Goal: Contribute content: Contribute content

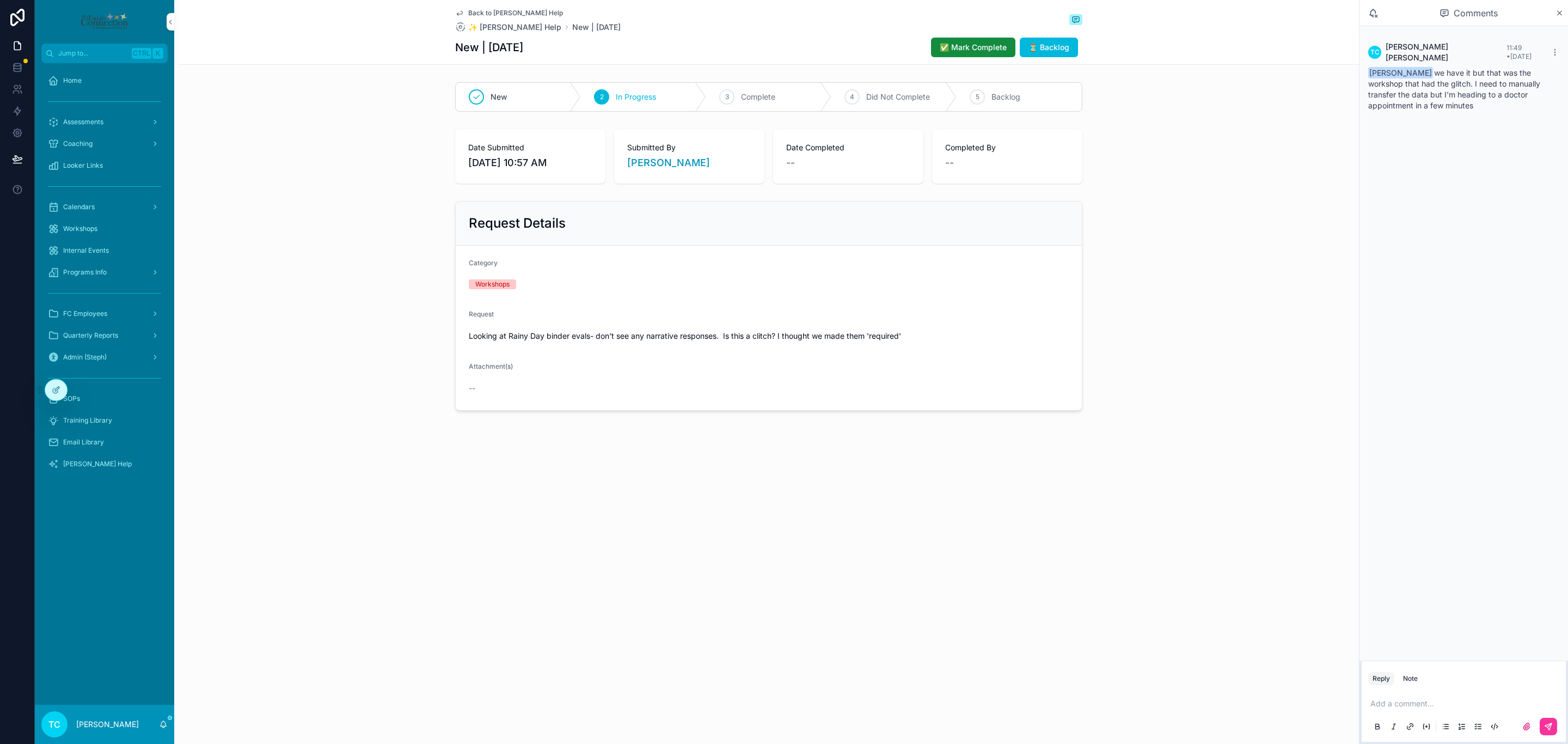
click at [982, 44] on span "✅ Mark Complete" at bounding box center [973, 47] width 67 height 11
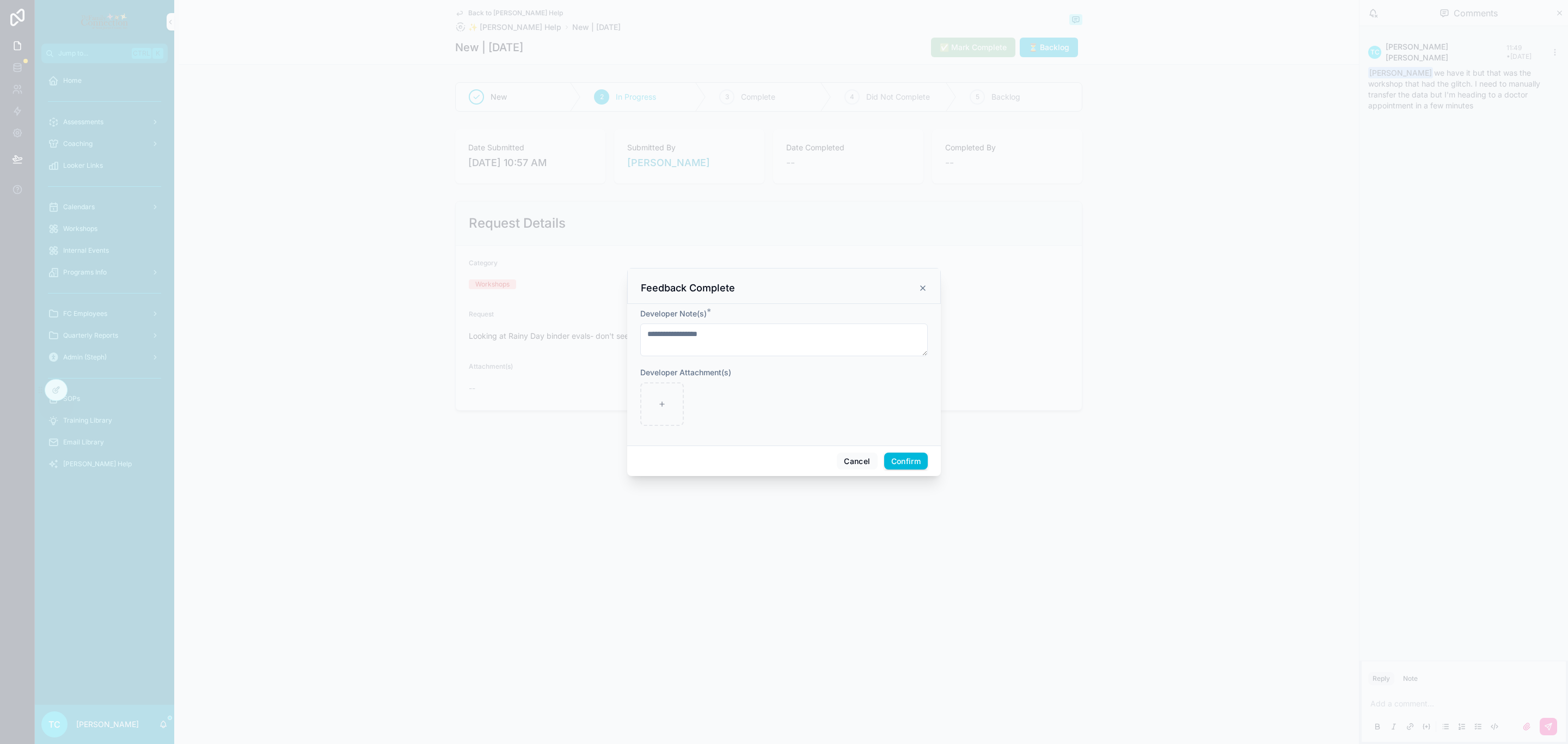
click at [760, 331] on textarea "**********" at bounding box center [784, 340] width 287 height 33
type textarea "**********"
click at [904, 468] on button "Confirm" at bounding box center [906, 466] width 44 height 18
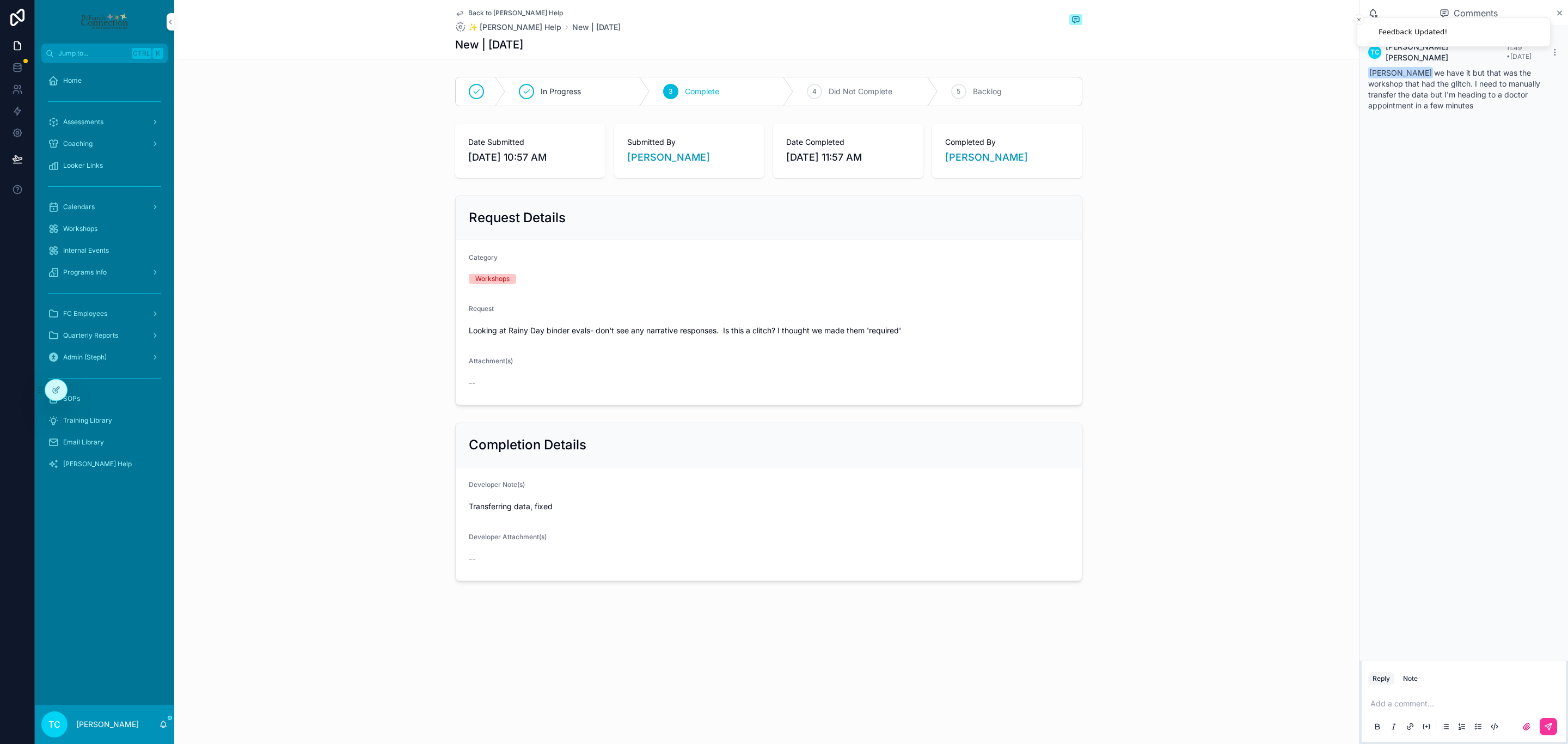
click at [77, 230] on span "Workshops" at bounding box center [80, 229] width 34 height 9
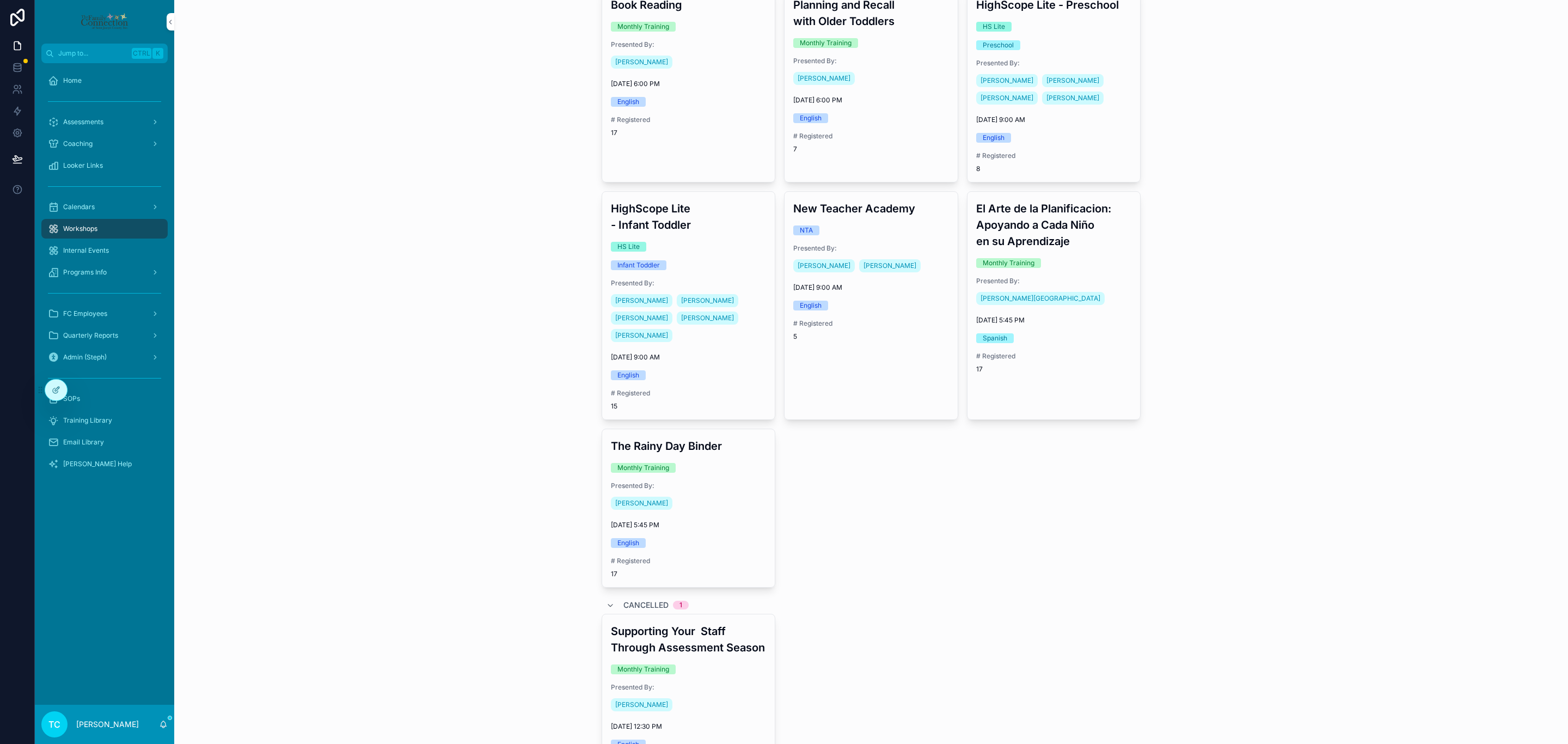
scroll to position [817, 0]
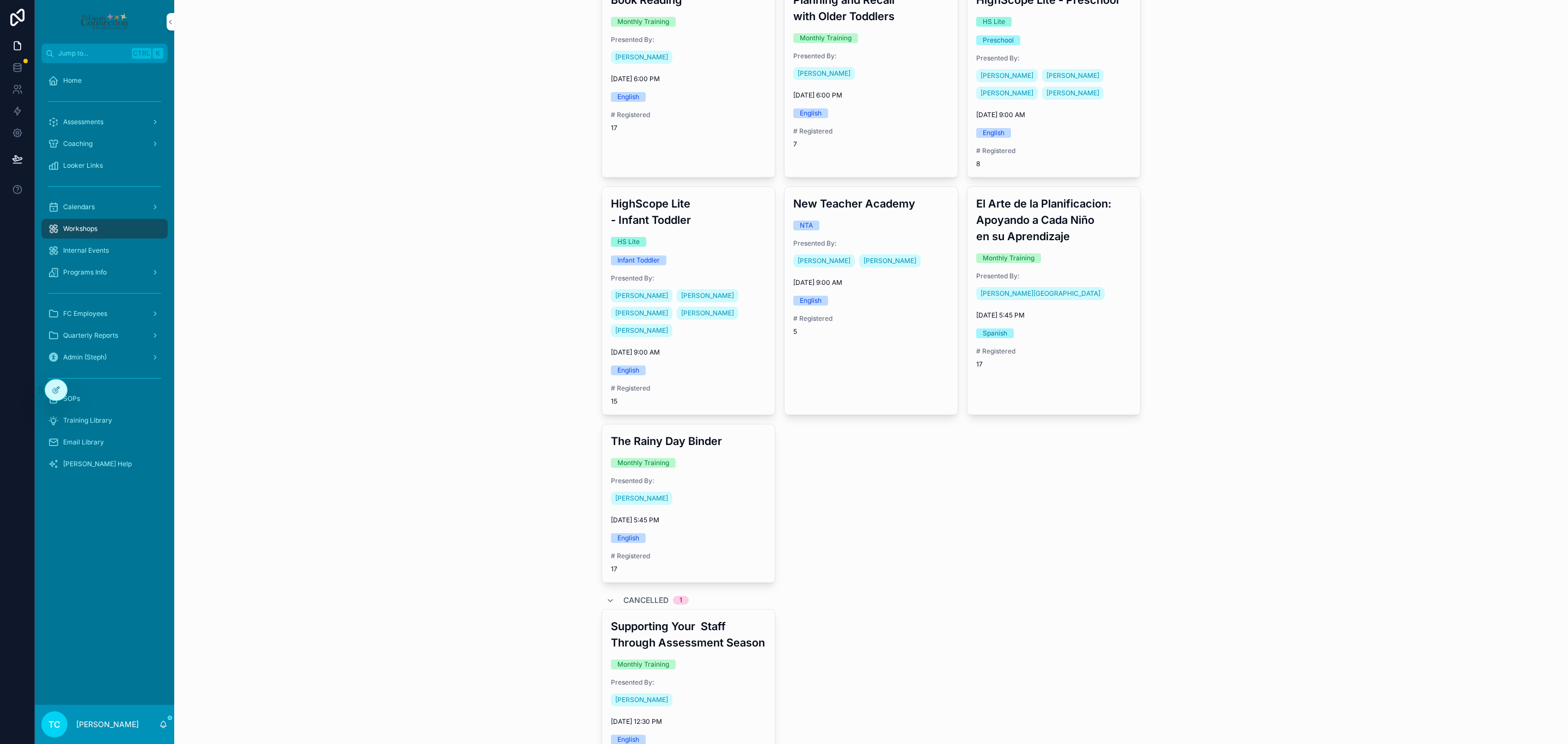
click at [695, 497] on div "The Rainy Day Binder Monthly Training Presented By: [PERSON_NAME] [DATE] 5:45 P…" at bounding box center [688, 503] width 173 height 158
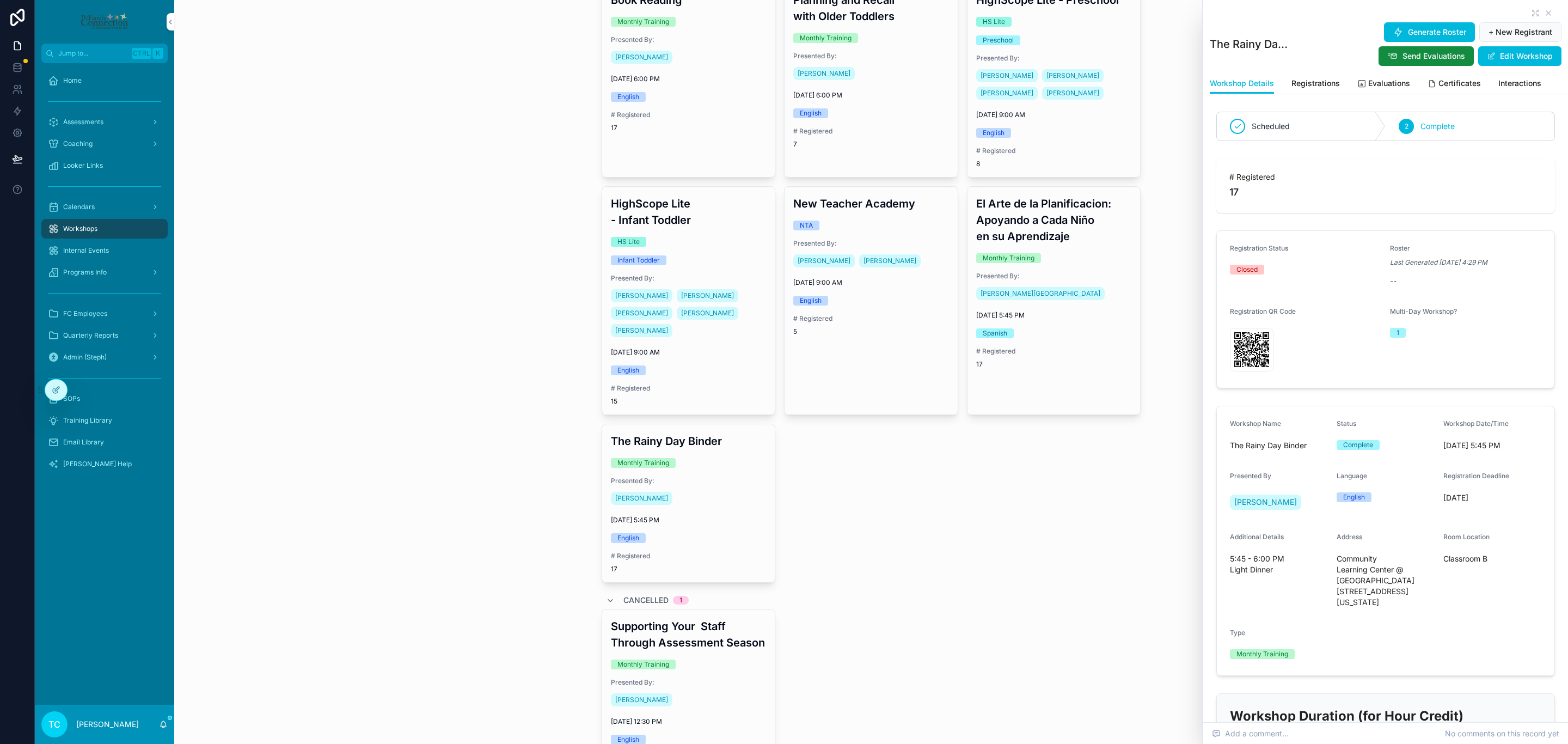
click at [1377, 85] on span "Evaluations" at bounding box center [1389, 83] width 42 height 11
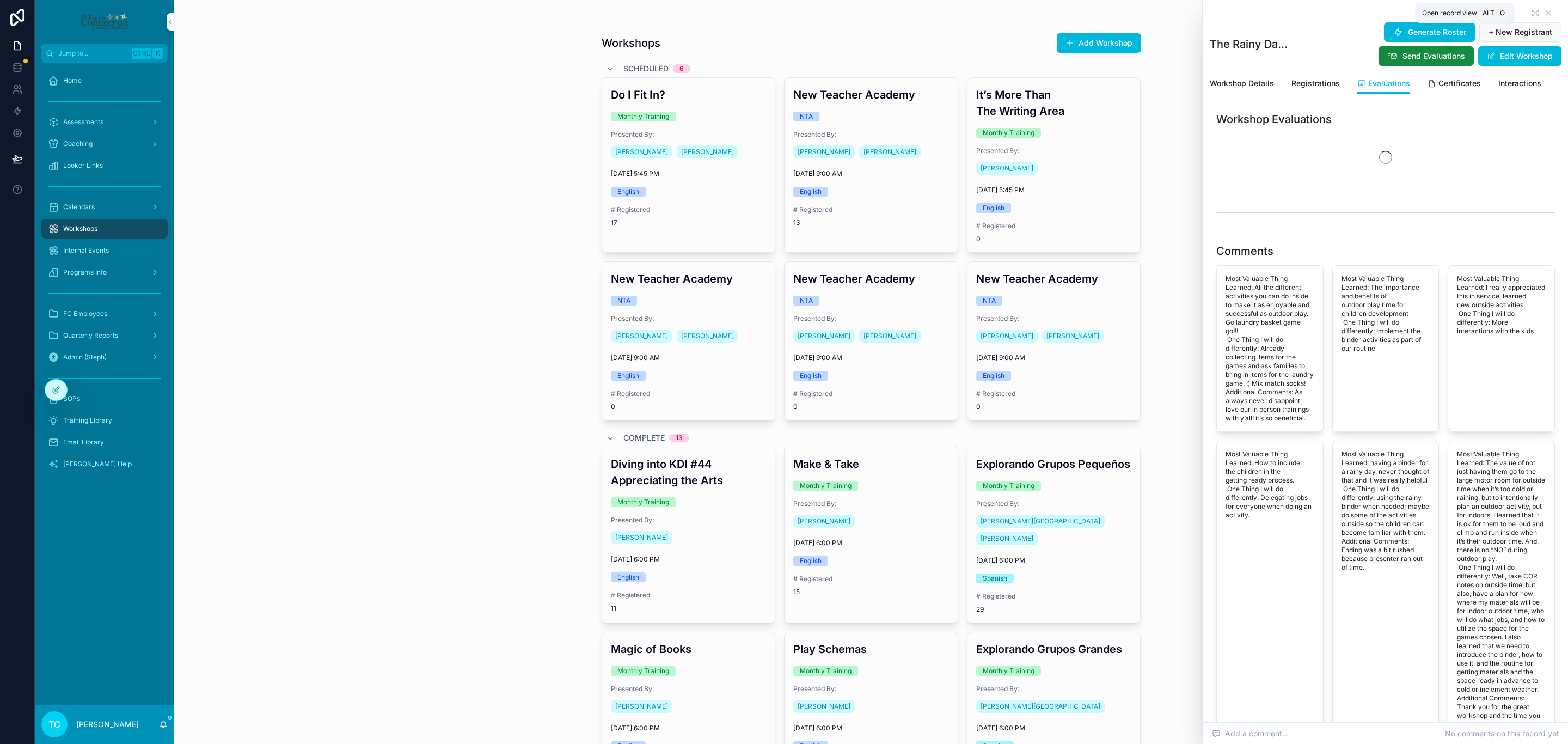
click at [1531, 10] on icon "scrollable content" at bounding box center [1535, 13] width 9 height 9
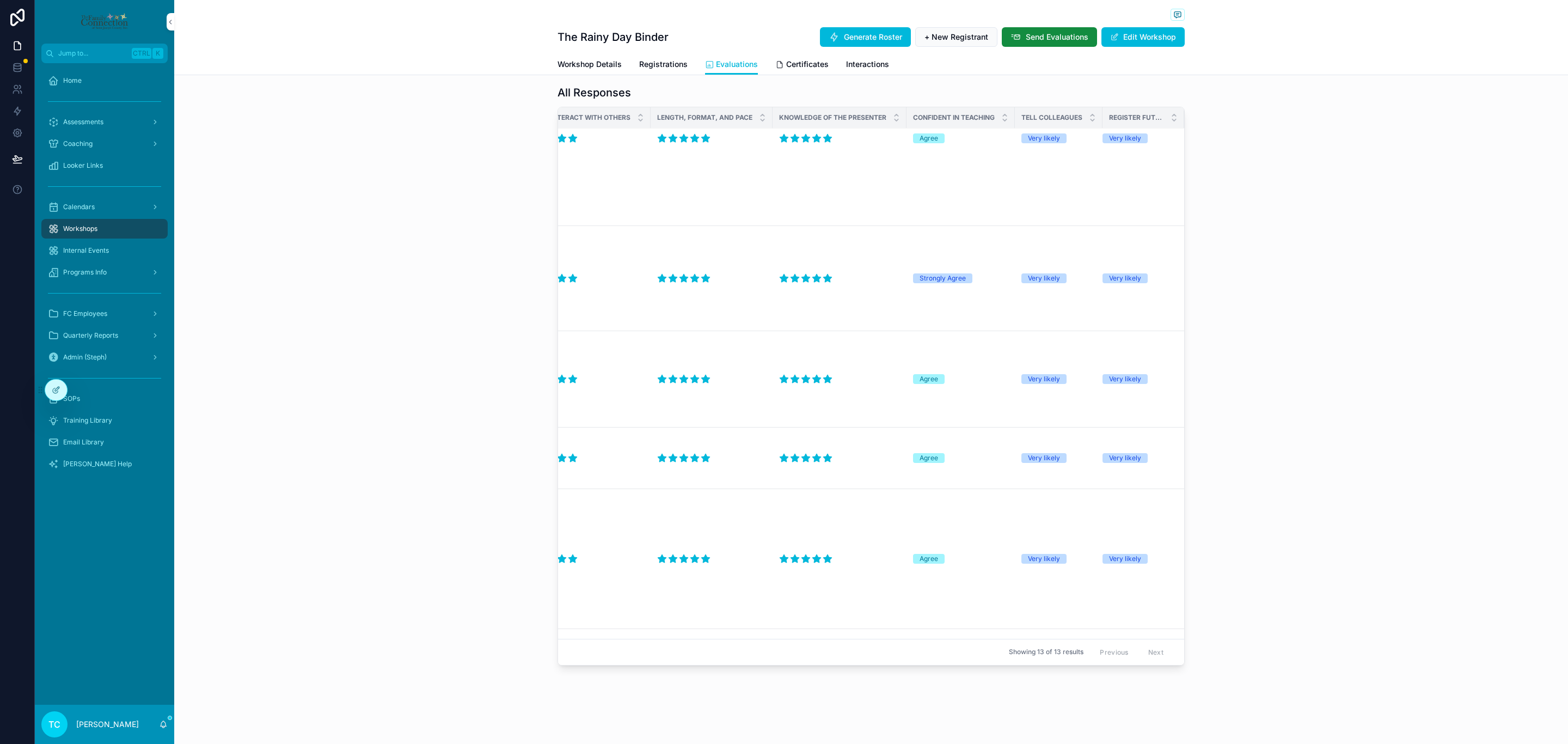
scroll to position [988, 0]
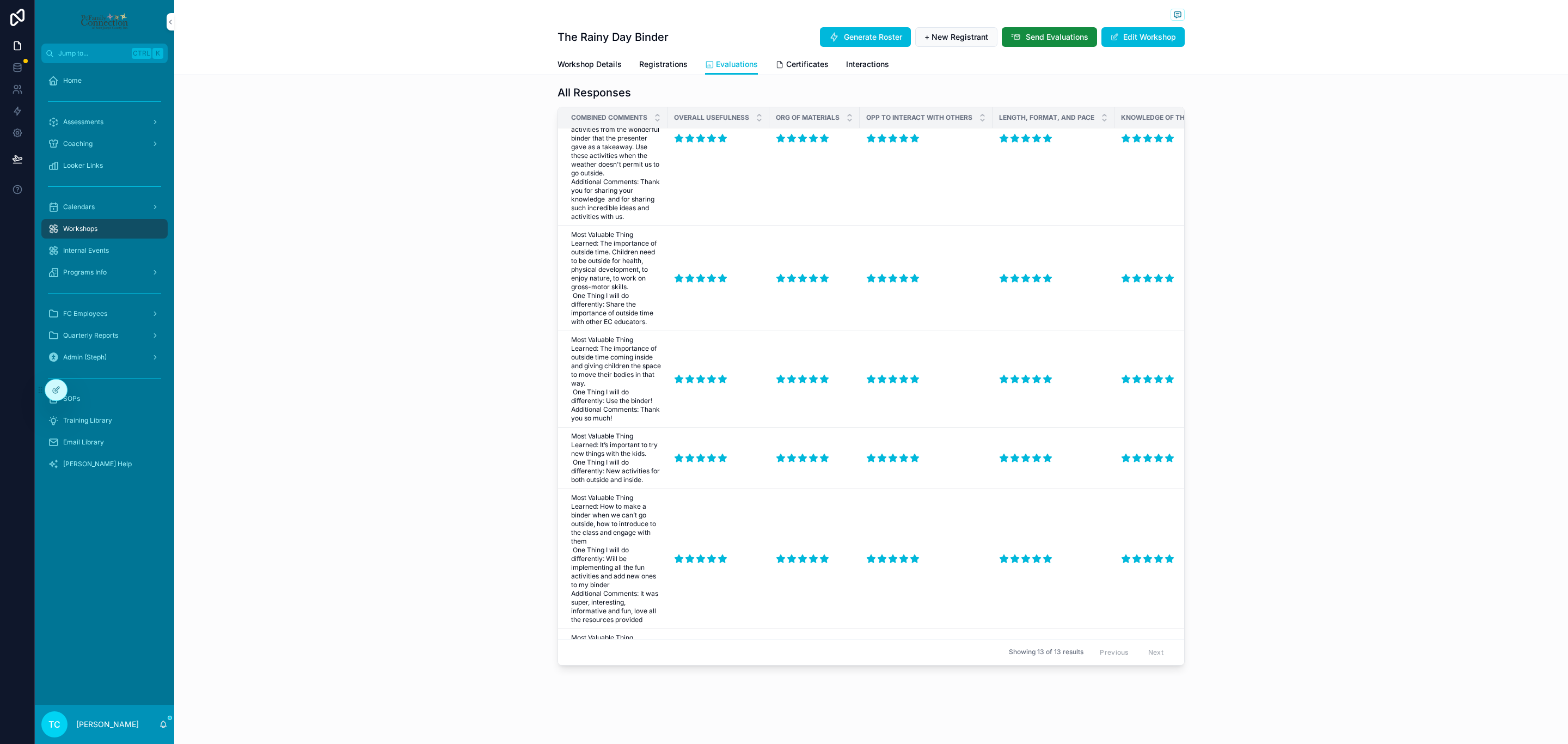
click at [374, 438] on div "All Responses Combined Comments Overall Usefulness Org of Materials Opp to Inte…" at bounding box center [871, 377] width 1394 height 594
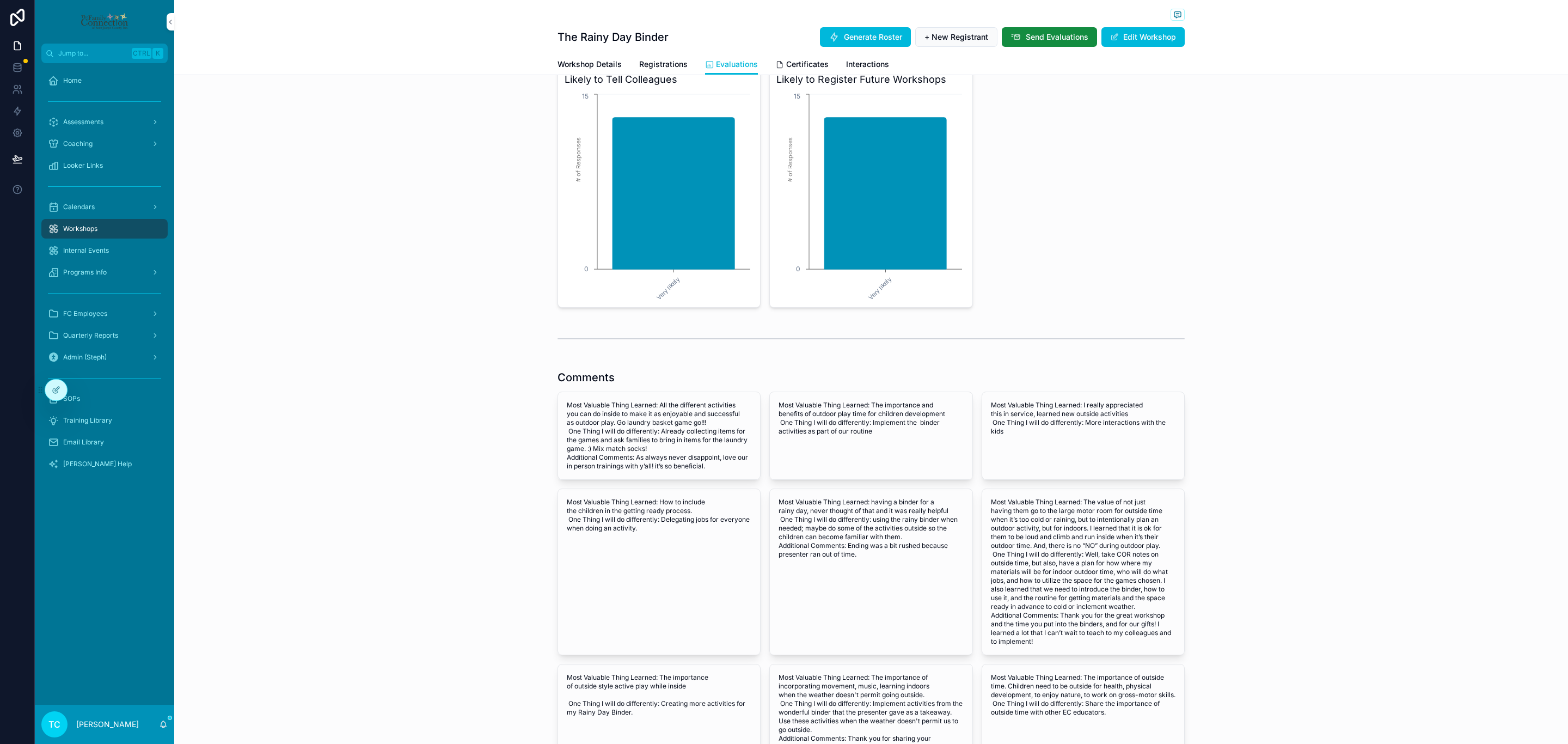
scroll to position [802, 0]
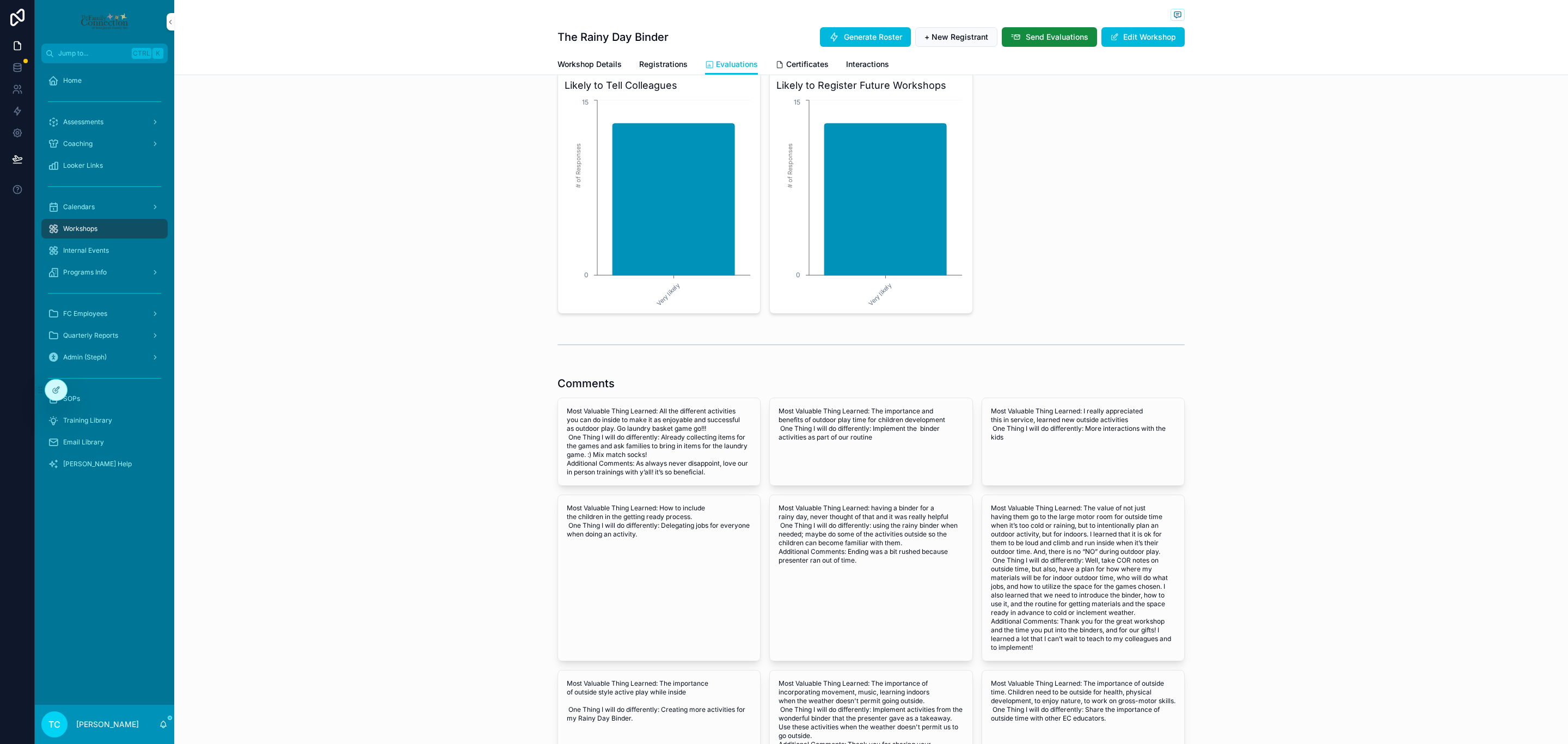
click at [59, 388] on icon at bounding box center [58, 388] width 1 height 1
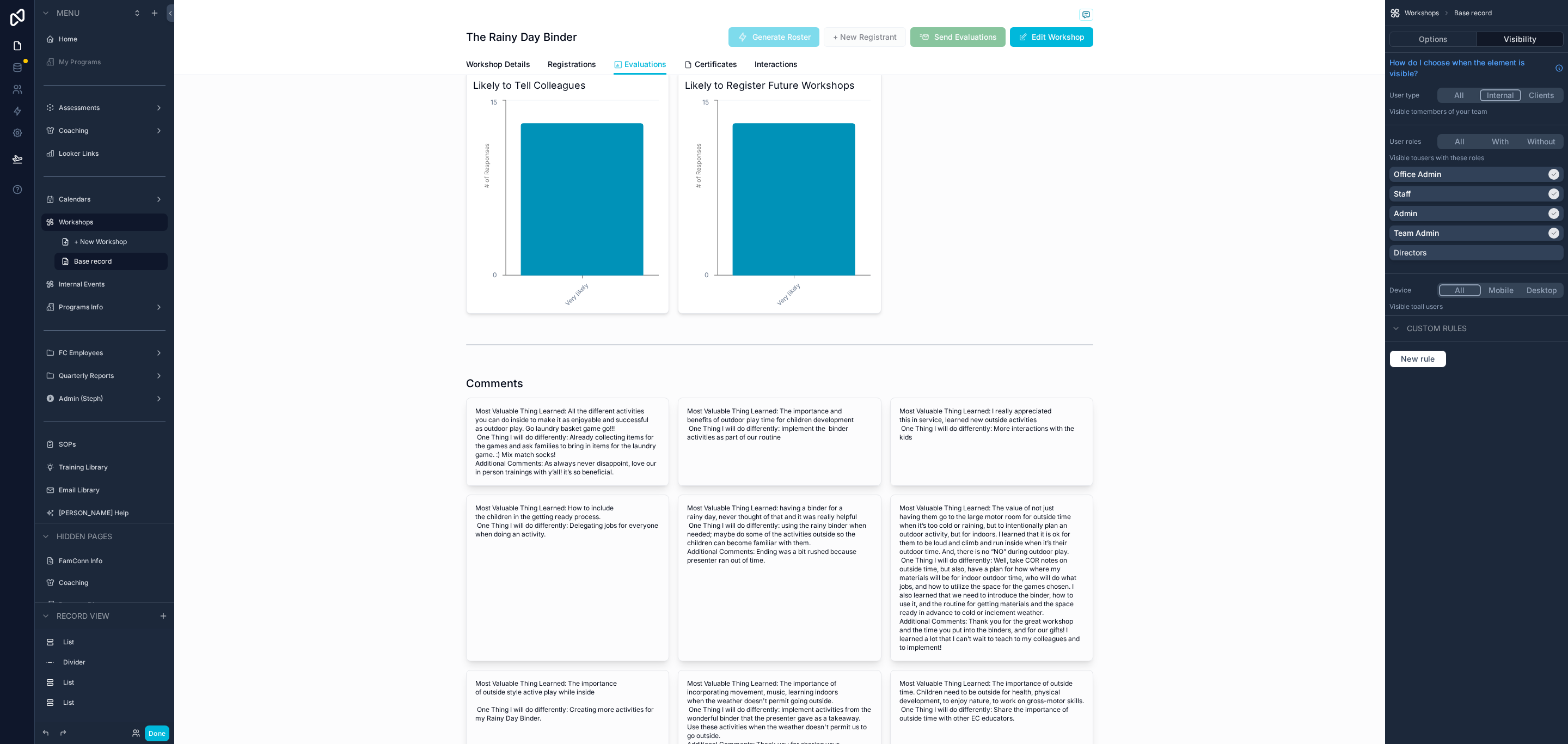
click at [593, 386] on div "scrollable content" at bounding box center [779, 628] width 1211 height 513
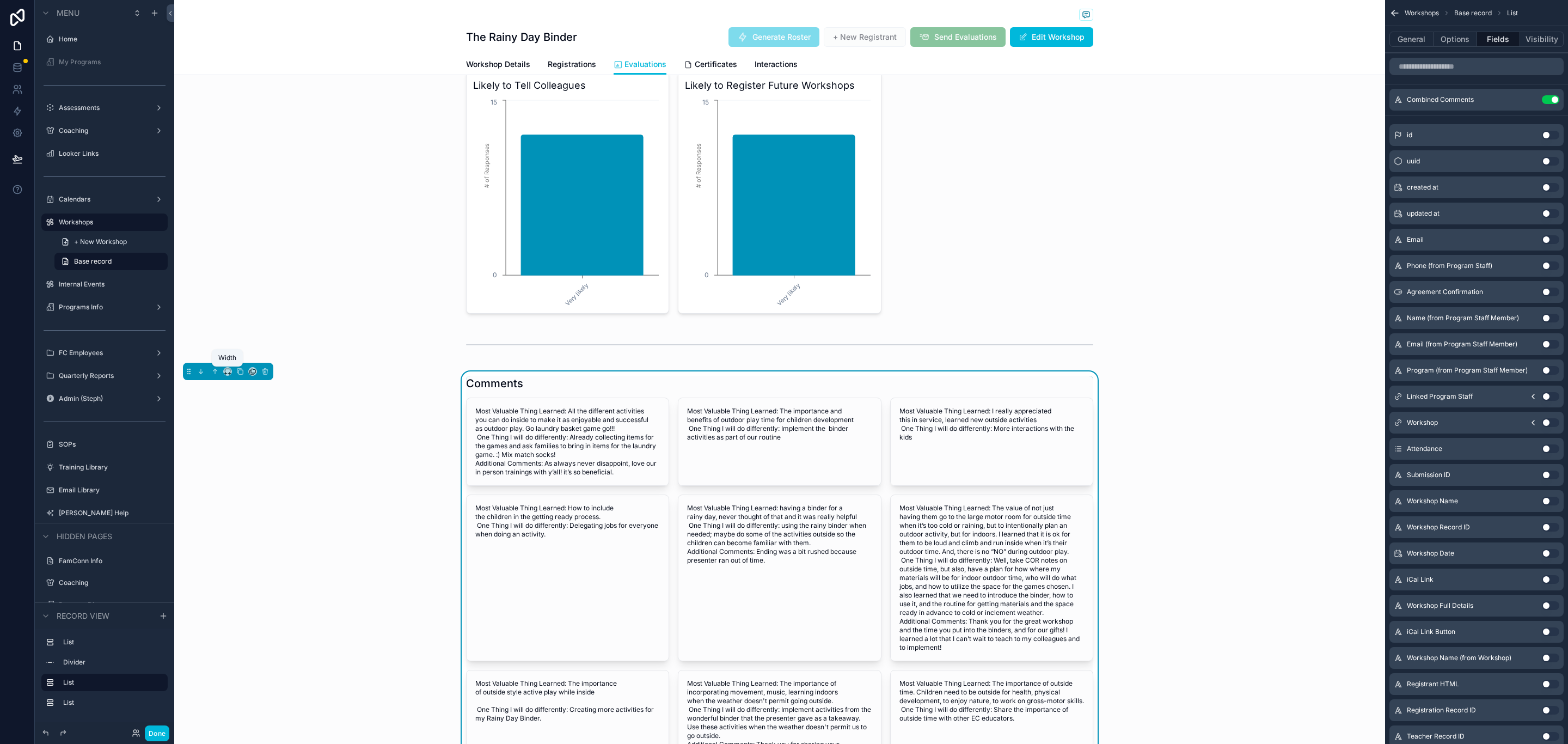
click at [224, 373] on icon "scrollable content" at bounding box center [228, 371] width 8 height 8
click at [259, 494] on div "75%" at bounding box center [249, 497] width 33 height 13
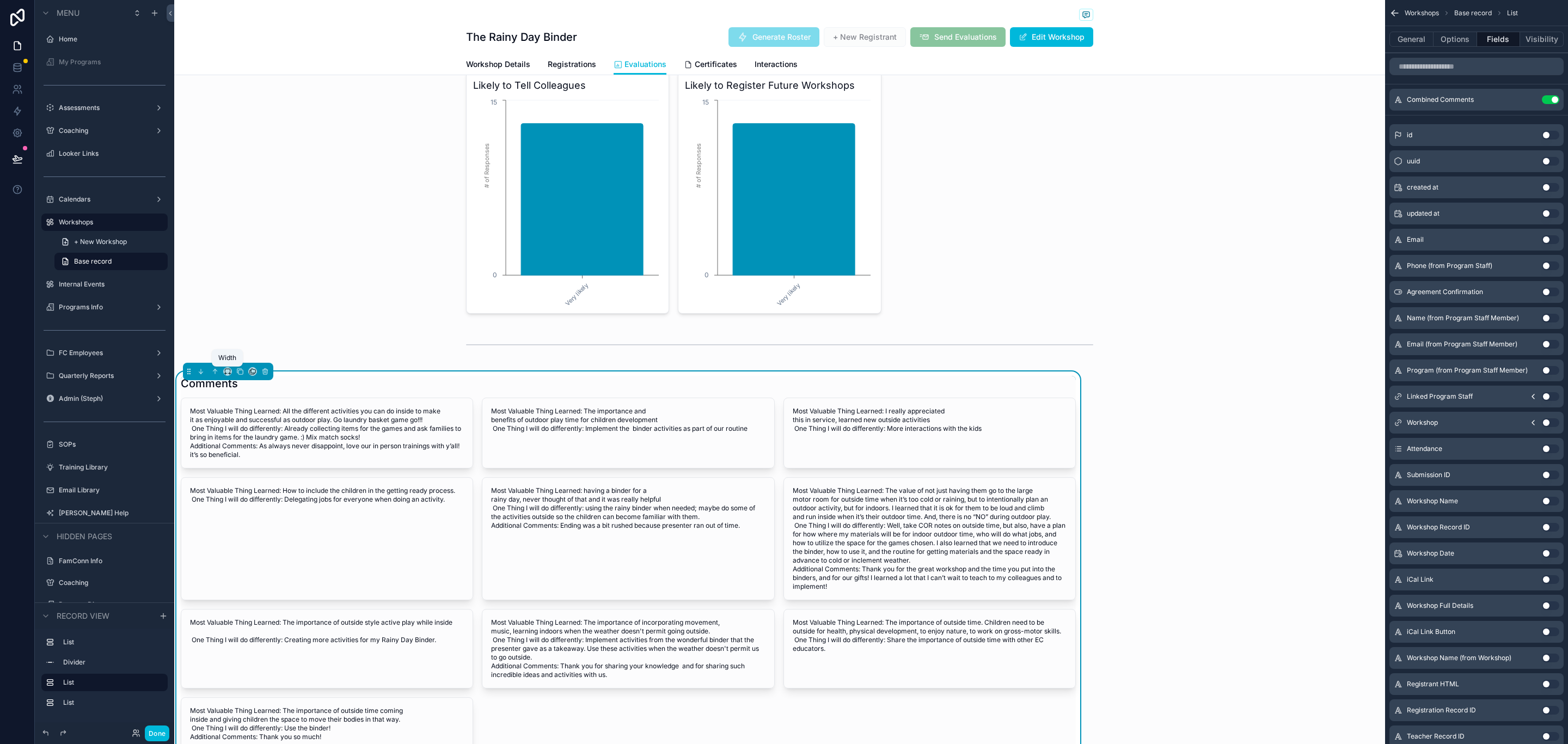
click at [227, 373] on icon "scrollable content" at bounding box center [228, 371] width 8 height 8
click at [253, 510] on div "Full width" at bounding box center [249, 518] width 47 height 19
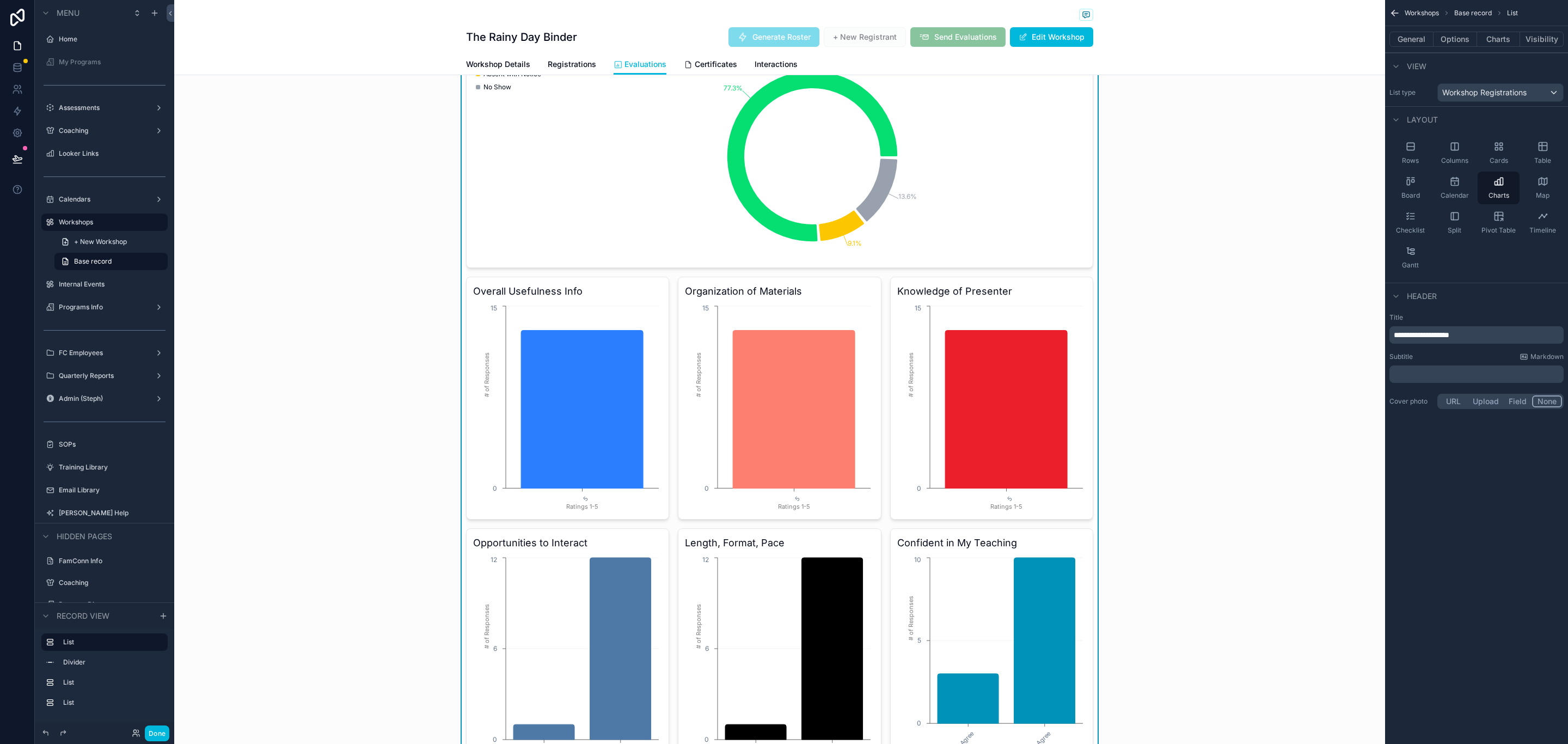
scroll to position [0, 0]
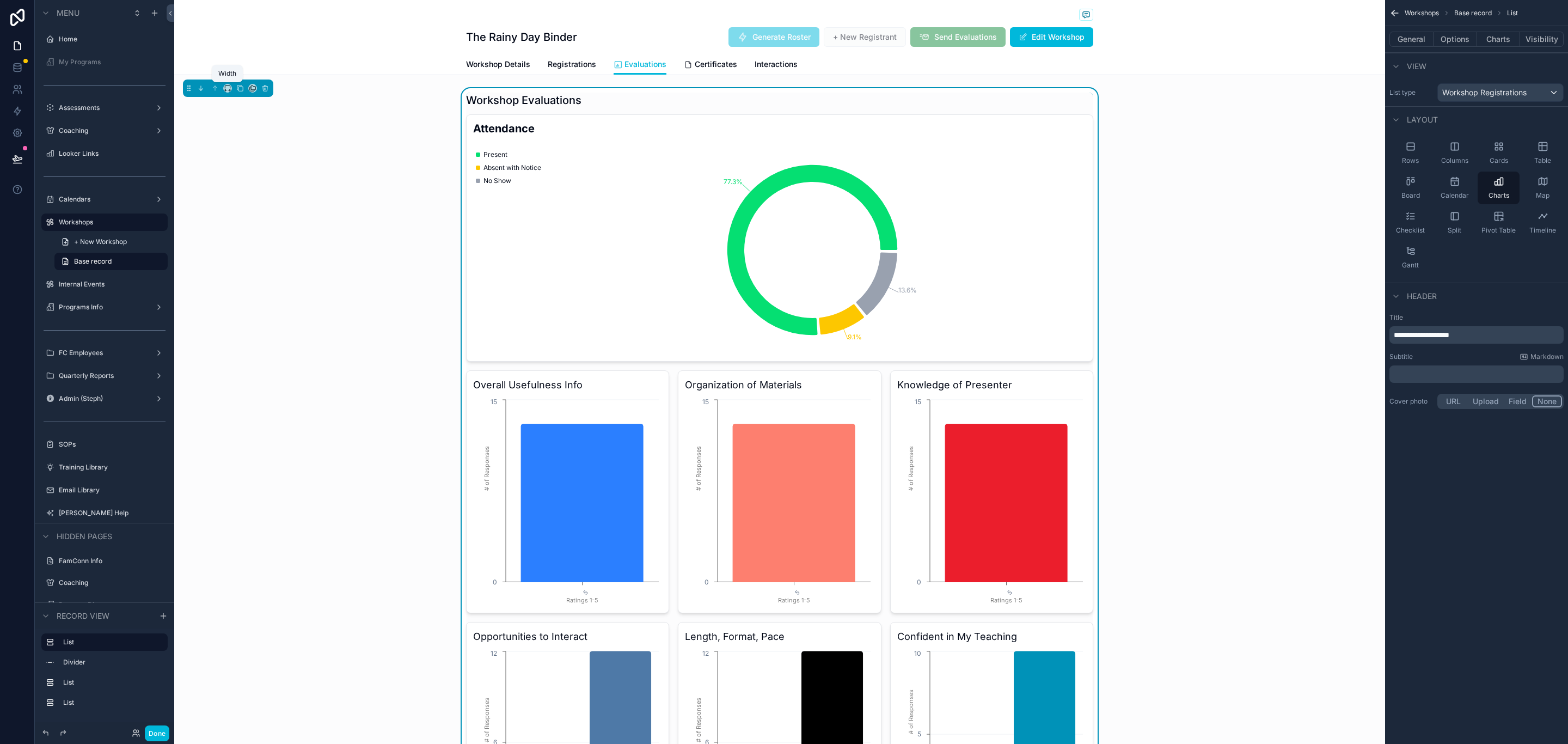
click at [225, 88] on icon "scrollable content" at bounding box center [227, 86] width 5 height 2
click at [251, 167] on div "50%" at bounding box center [249, 171] width 33 height 13
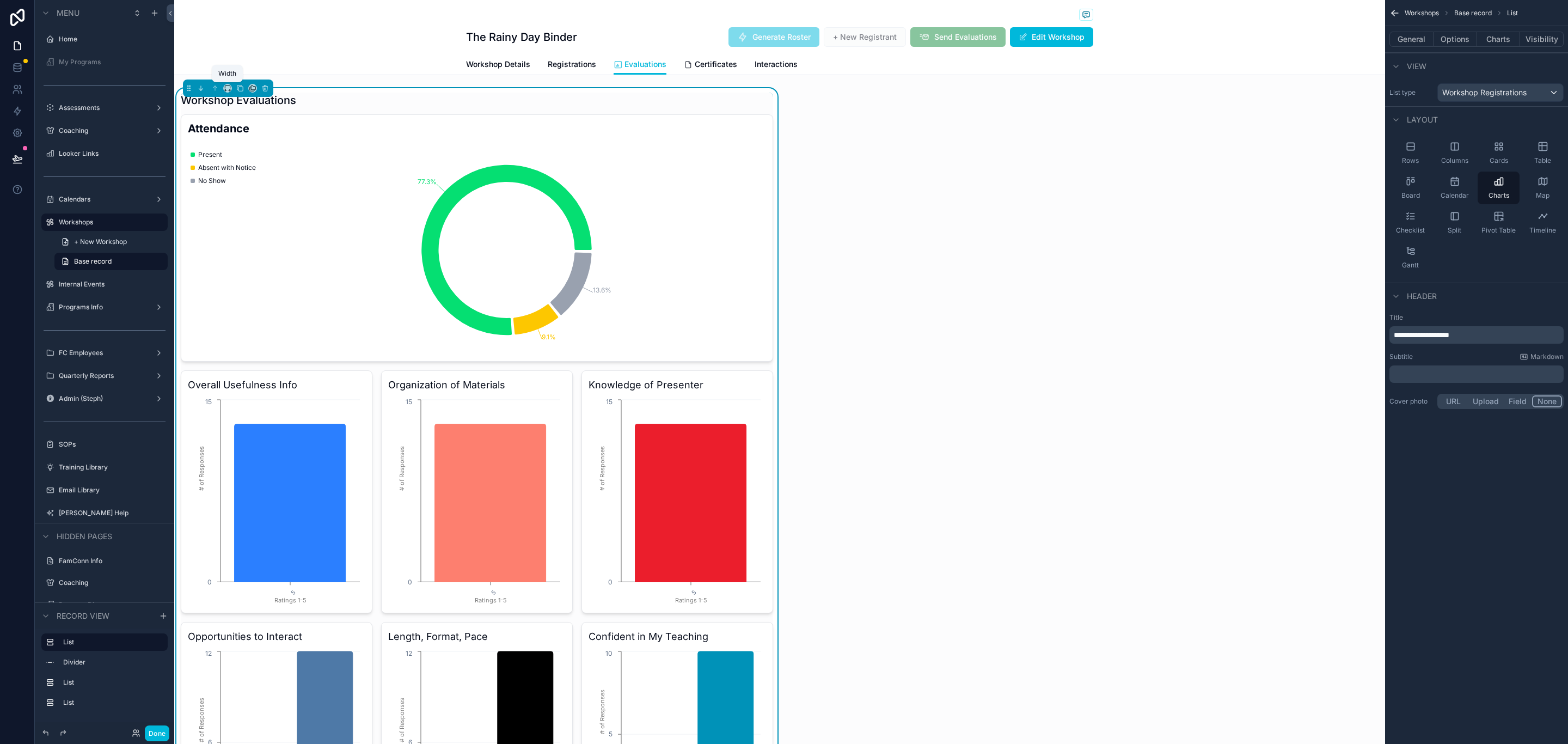
click at [229, 89] on icon "scrollable content" at bounding box center [228, 88] width 8 height 8
click at [256, 230] on span "Full width" at bounding box center [249, 233] width 33 height 13
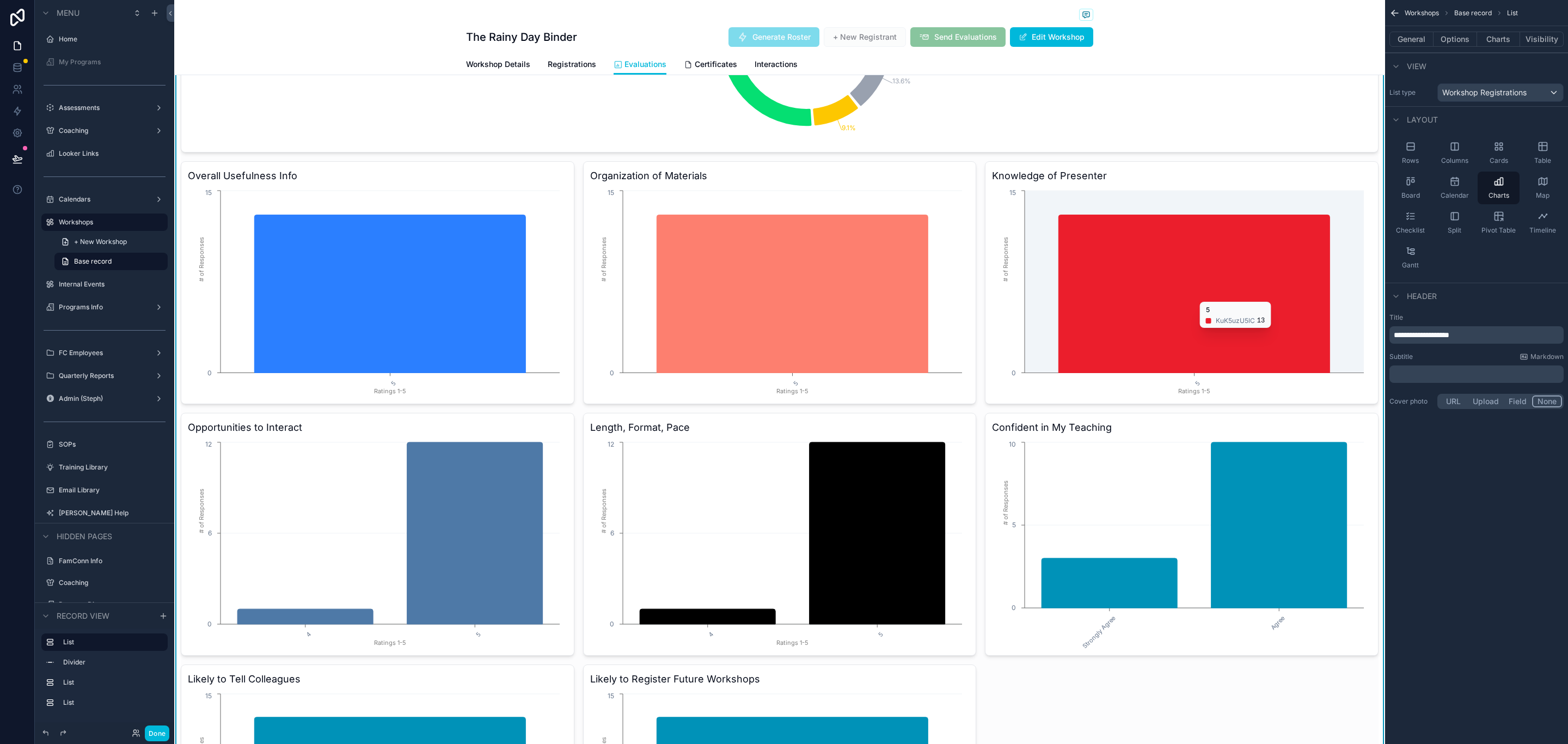
scroll to position [245, 0]
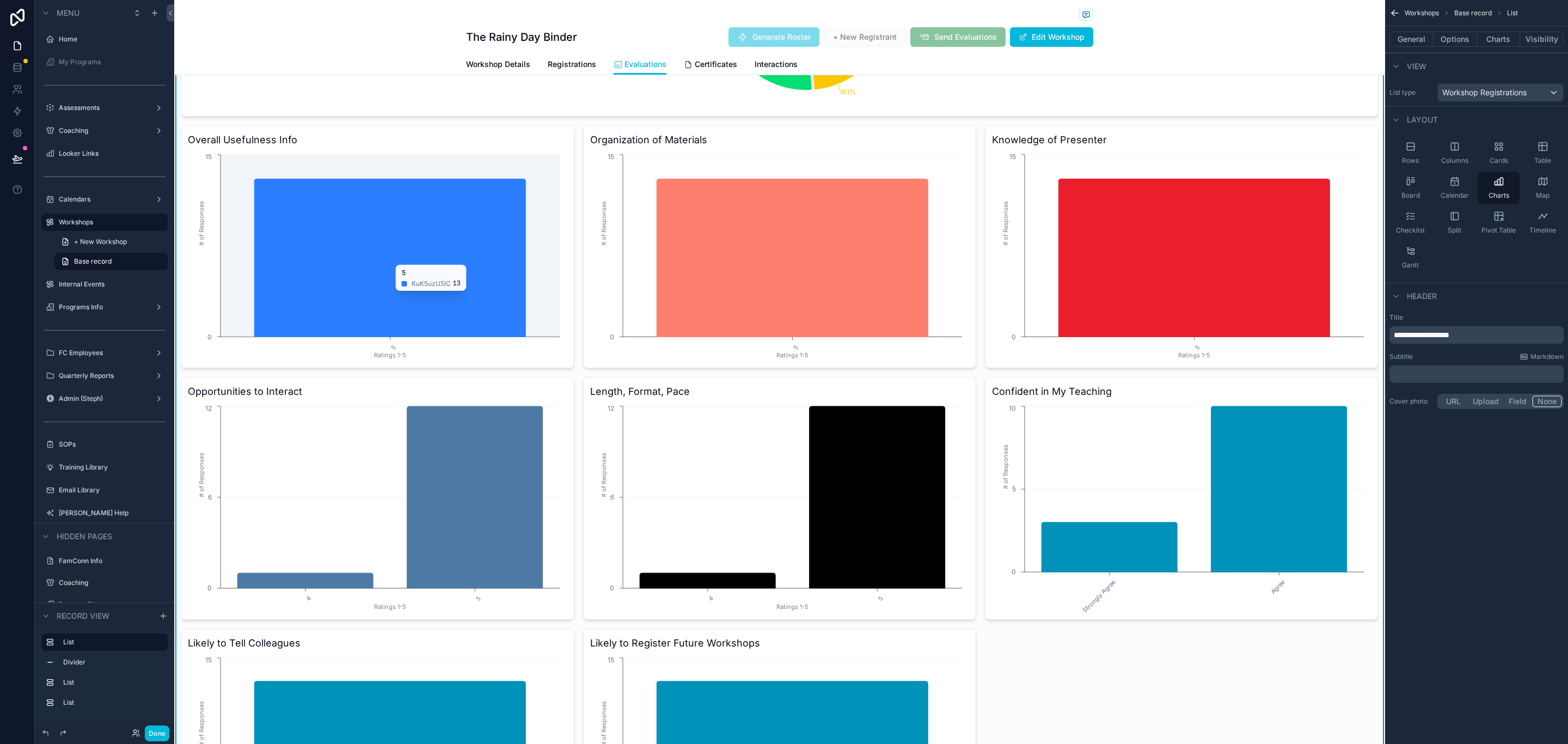
click at [536, 357] on icon "5 Ratings 1-5 0 15 # of Responses" at bounding box center [375, 256] width 374 height 209
click at [549, 357] on icon "5 Ratings 1-5 0 15 # of Responses" at bounding box center [375, 256] width 374 height 209
click at [552, 359] on icon "5 Ratings 1-5 0 15 # of Responses" at bounding box center [375, 256] width 374 height 209
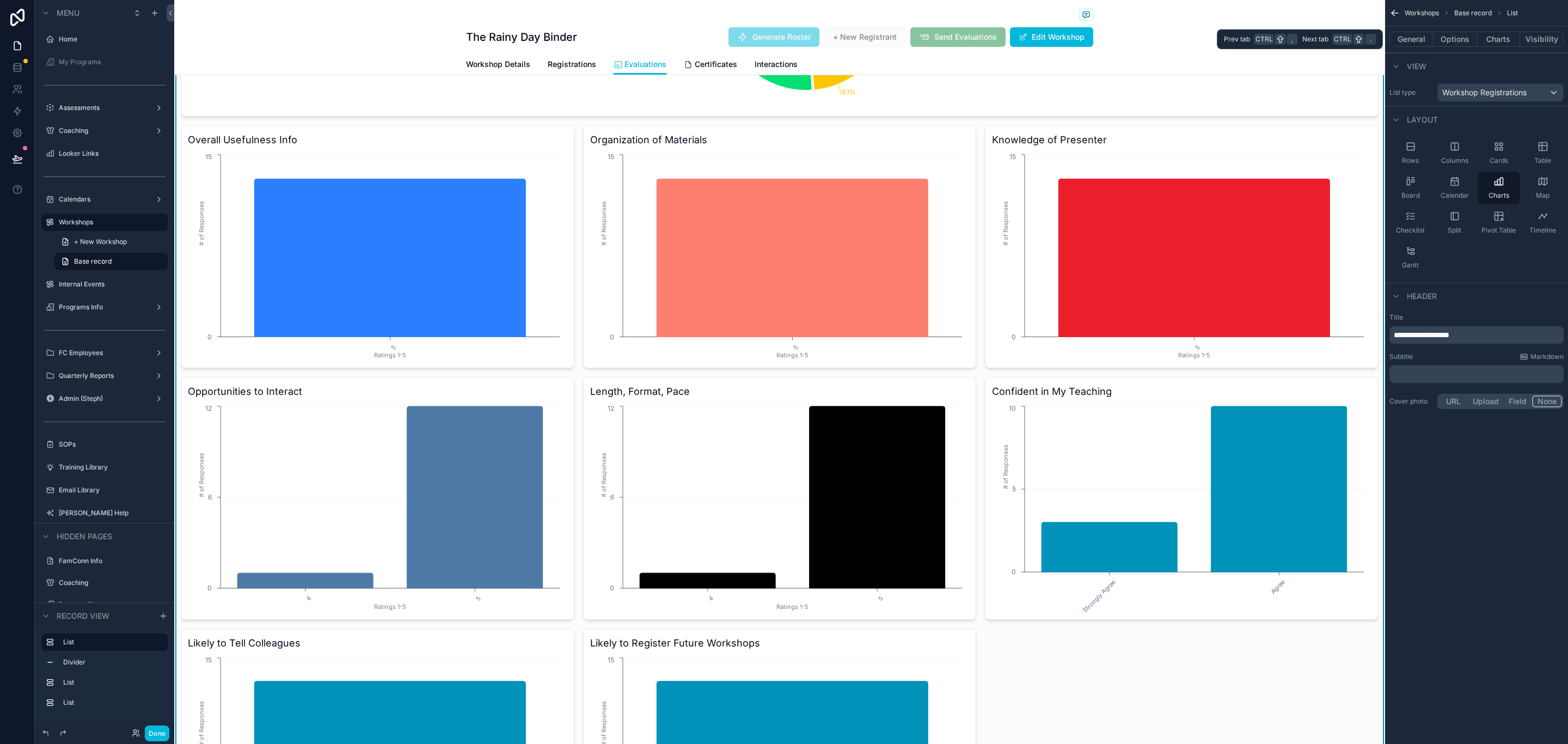
click at [1507, 37] on button "Charts" at bounding box center [1499, 39] width 44 height 15
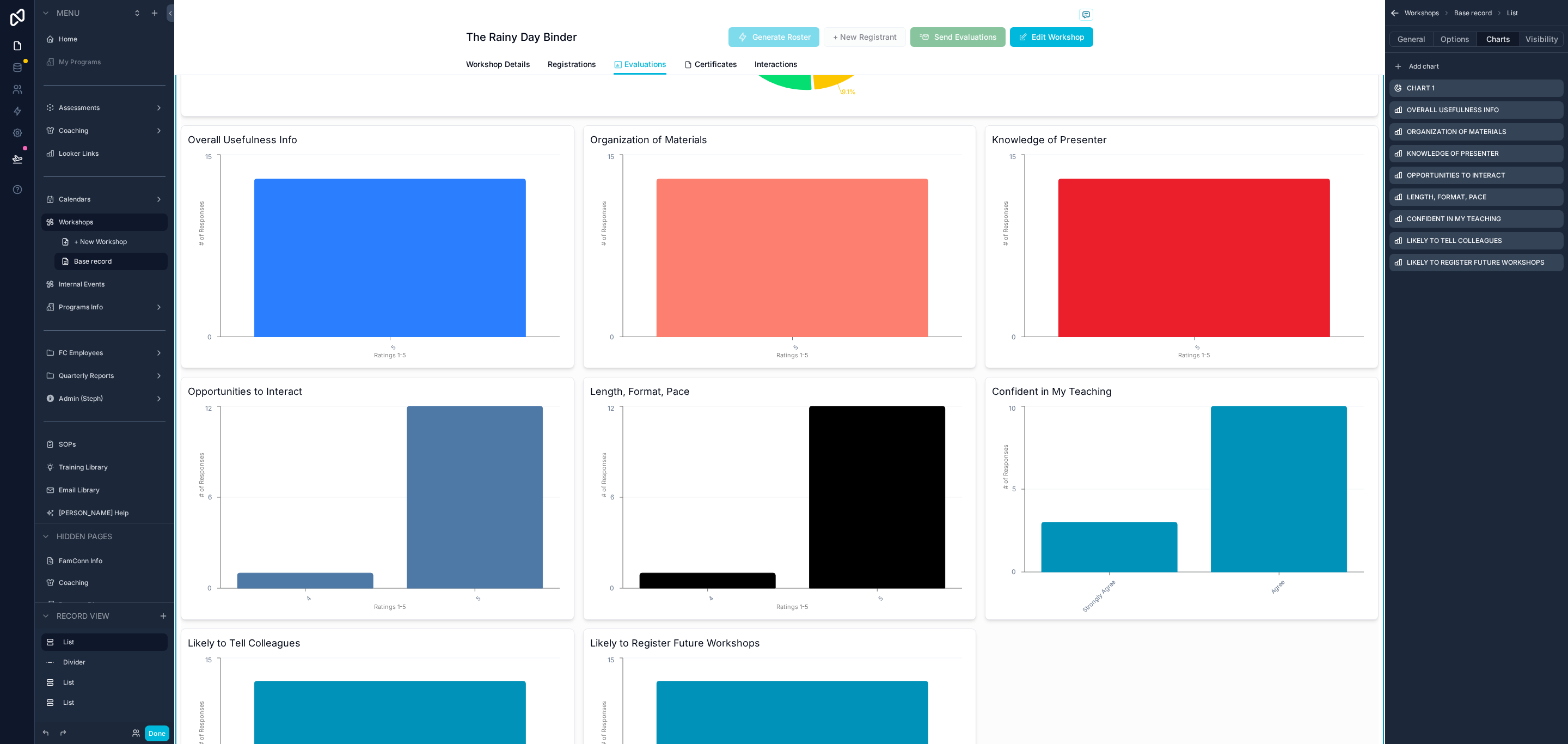
click at [0, 0] on icon "scrollable content" at bounding box center [0, 0] width 0 height 0
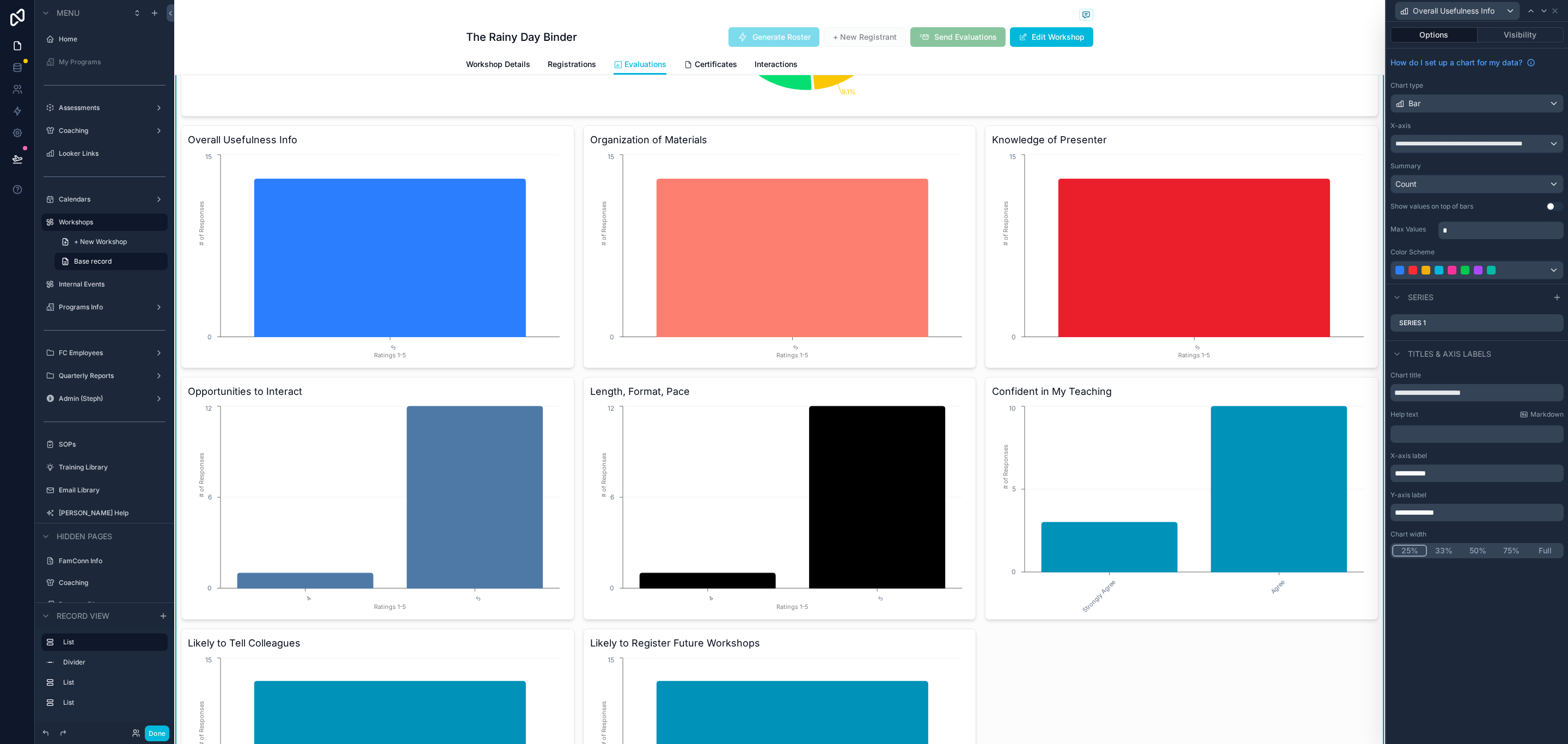
click at [1398, 550] on button "25%" at bounding box center [1409, 550] width 35 height 12
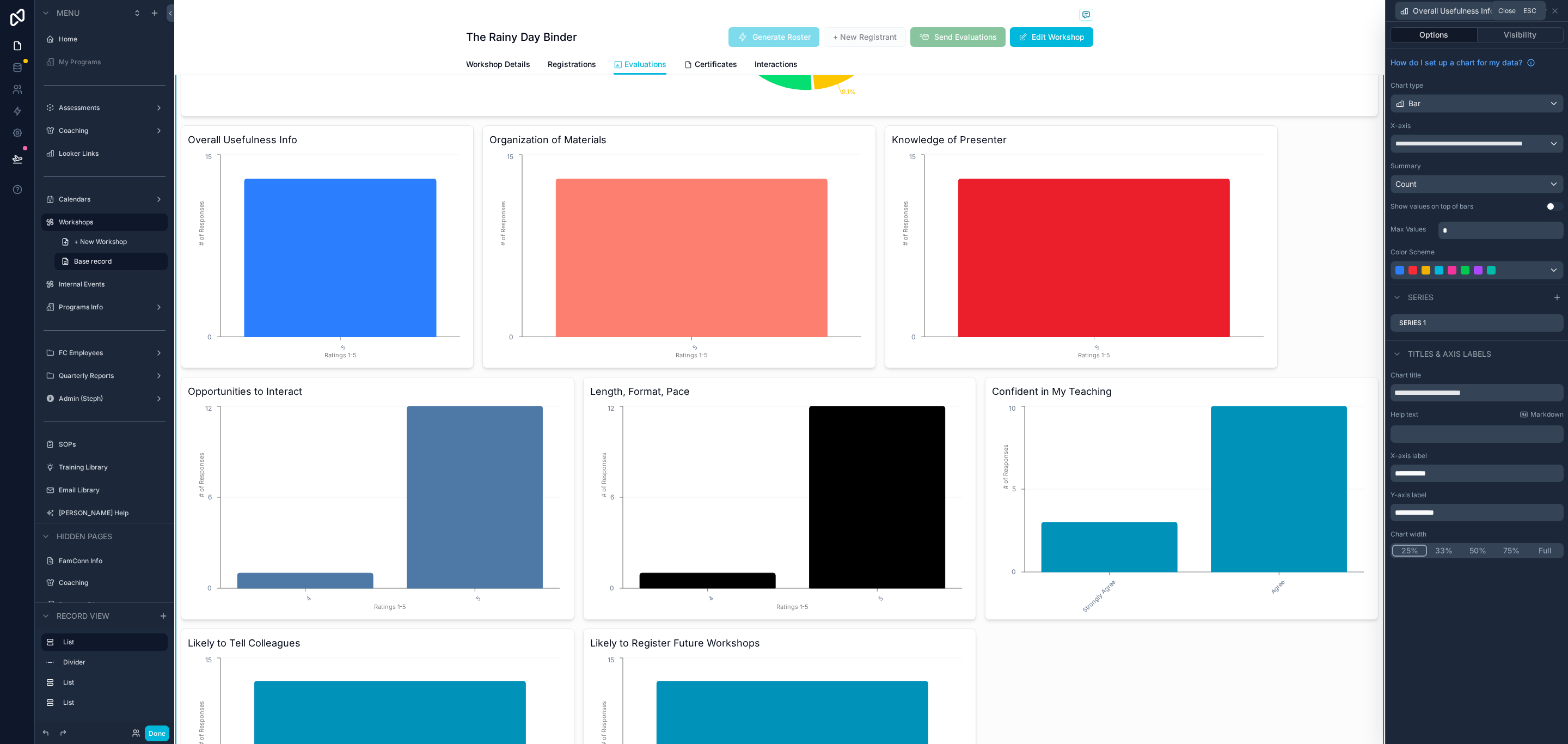
click at [1555, 12] on icon at bounding box center [1555, 11] width 9 height 9
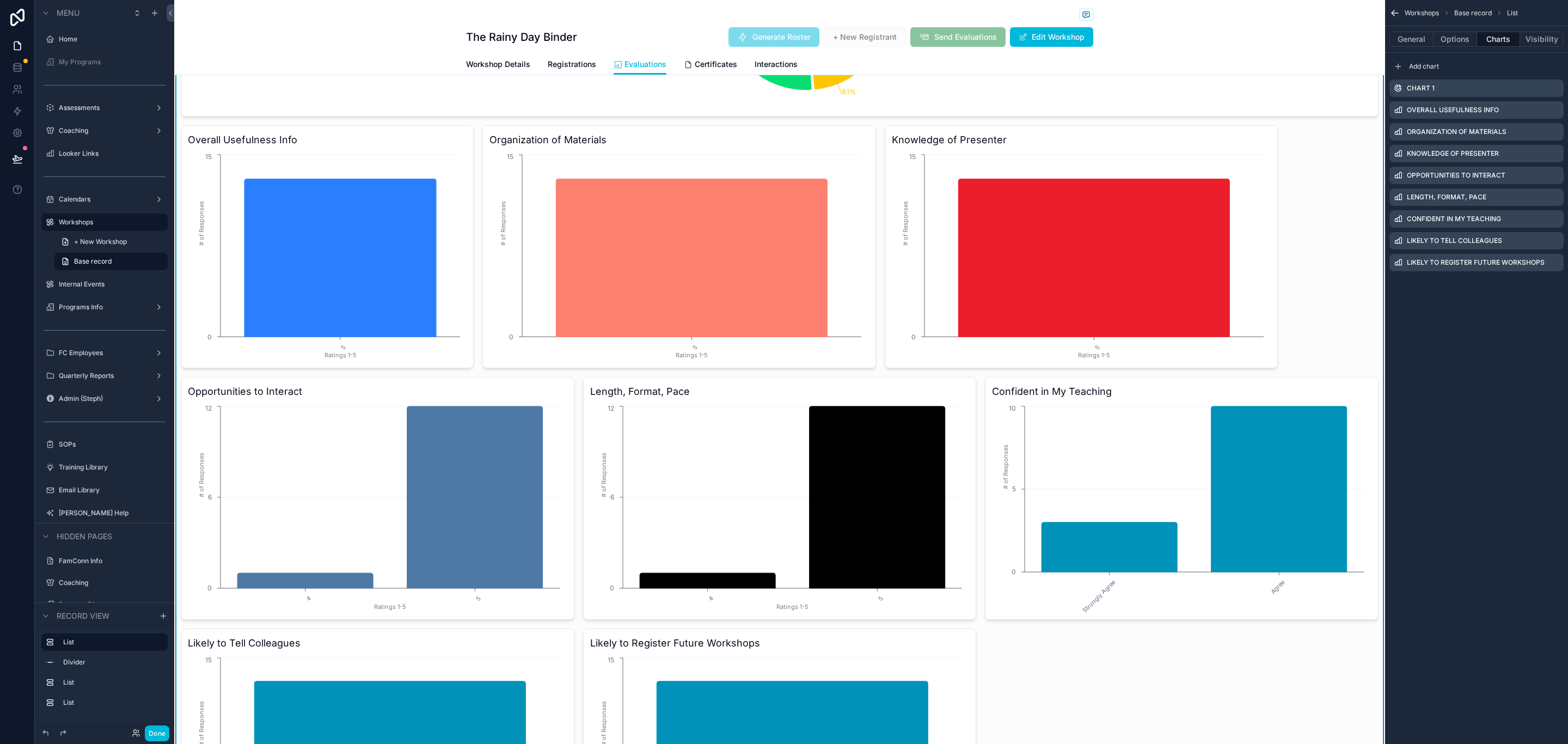
click at [0, 0] on icon "scrollable content" at bounding box center [0, 0] width 0 height 0
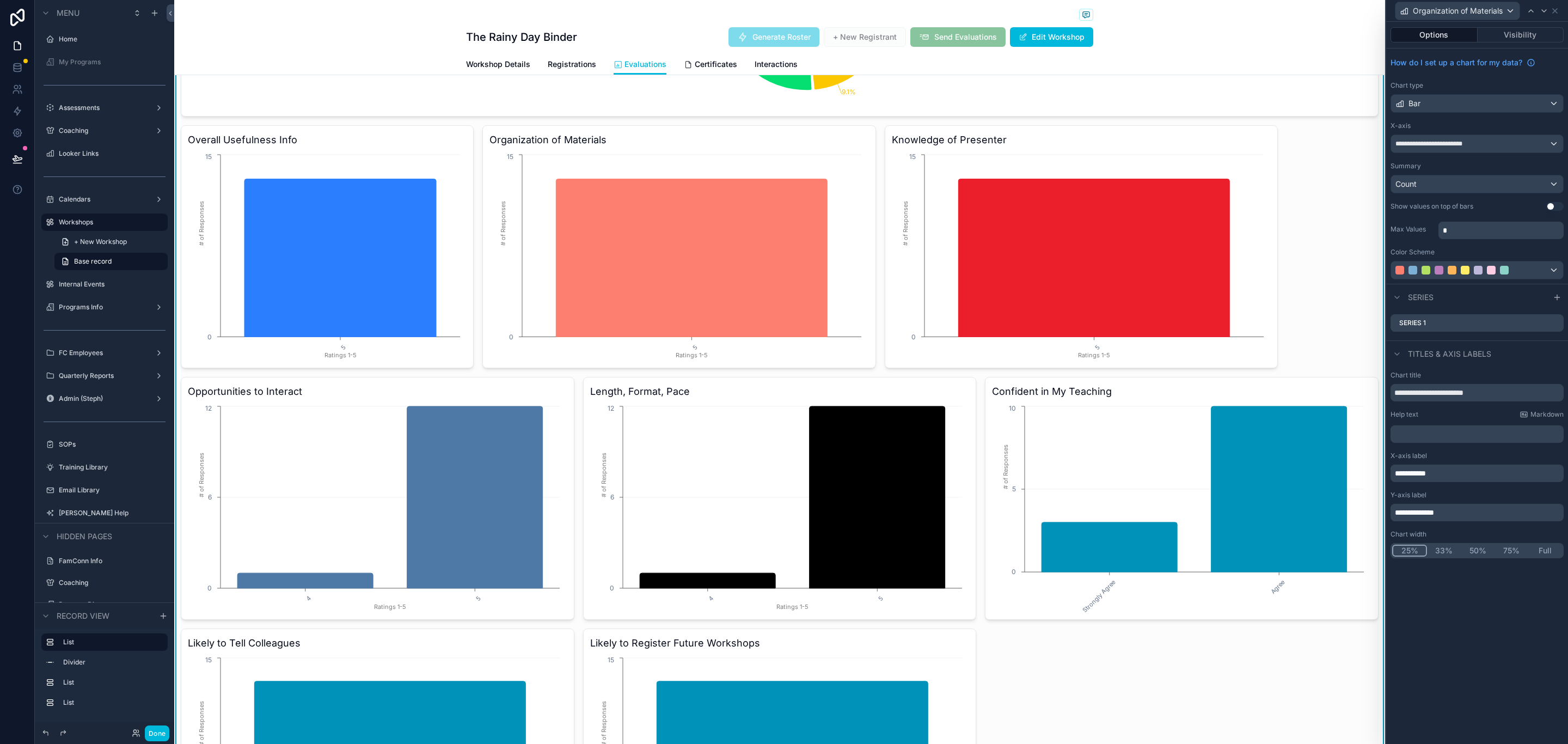
click at [1403, 554] on button "25%" at bounding box center [1409, 550] width 35 height 12
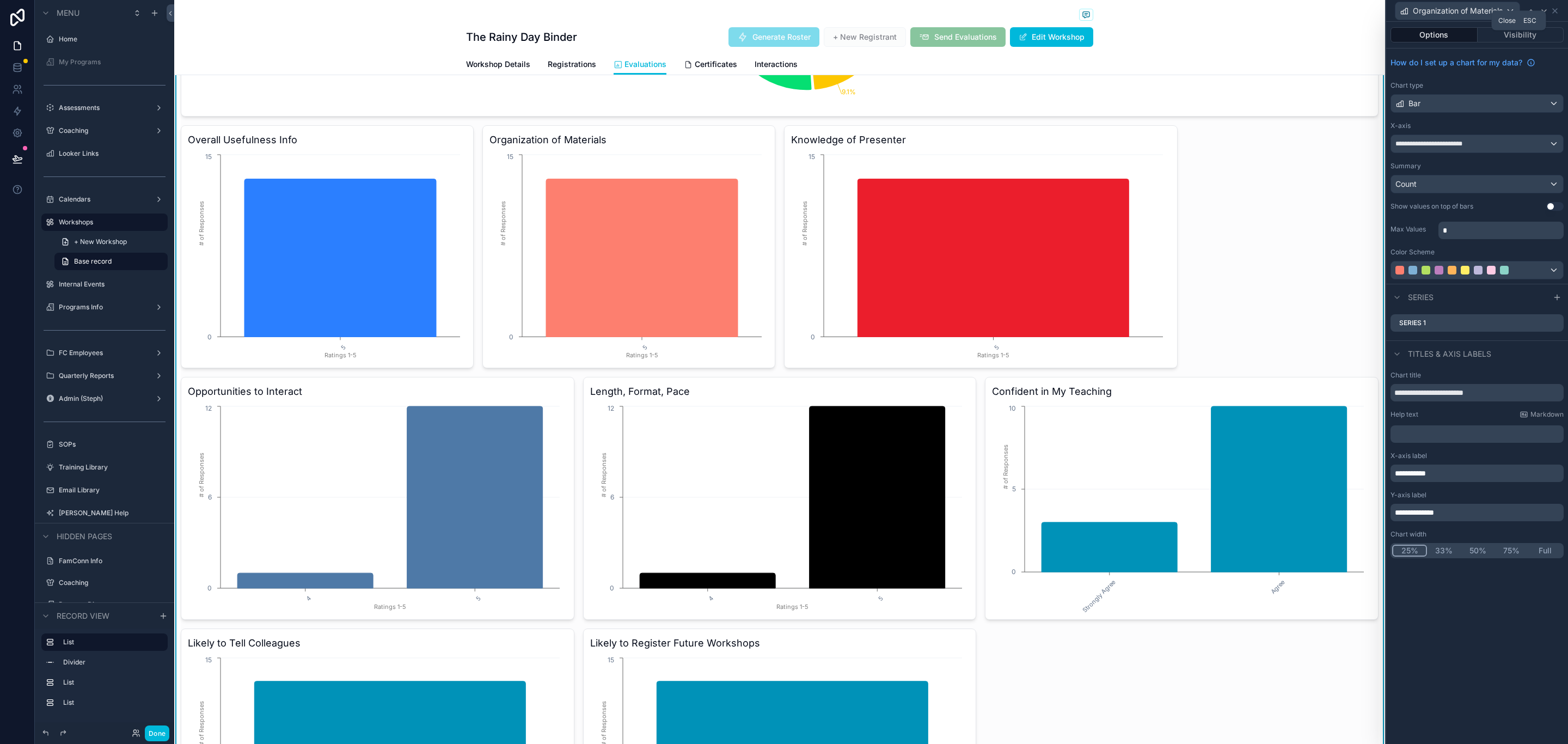
click at [1559, 8] on icon at bounding box center [1555, 11] width 9 height 9
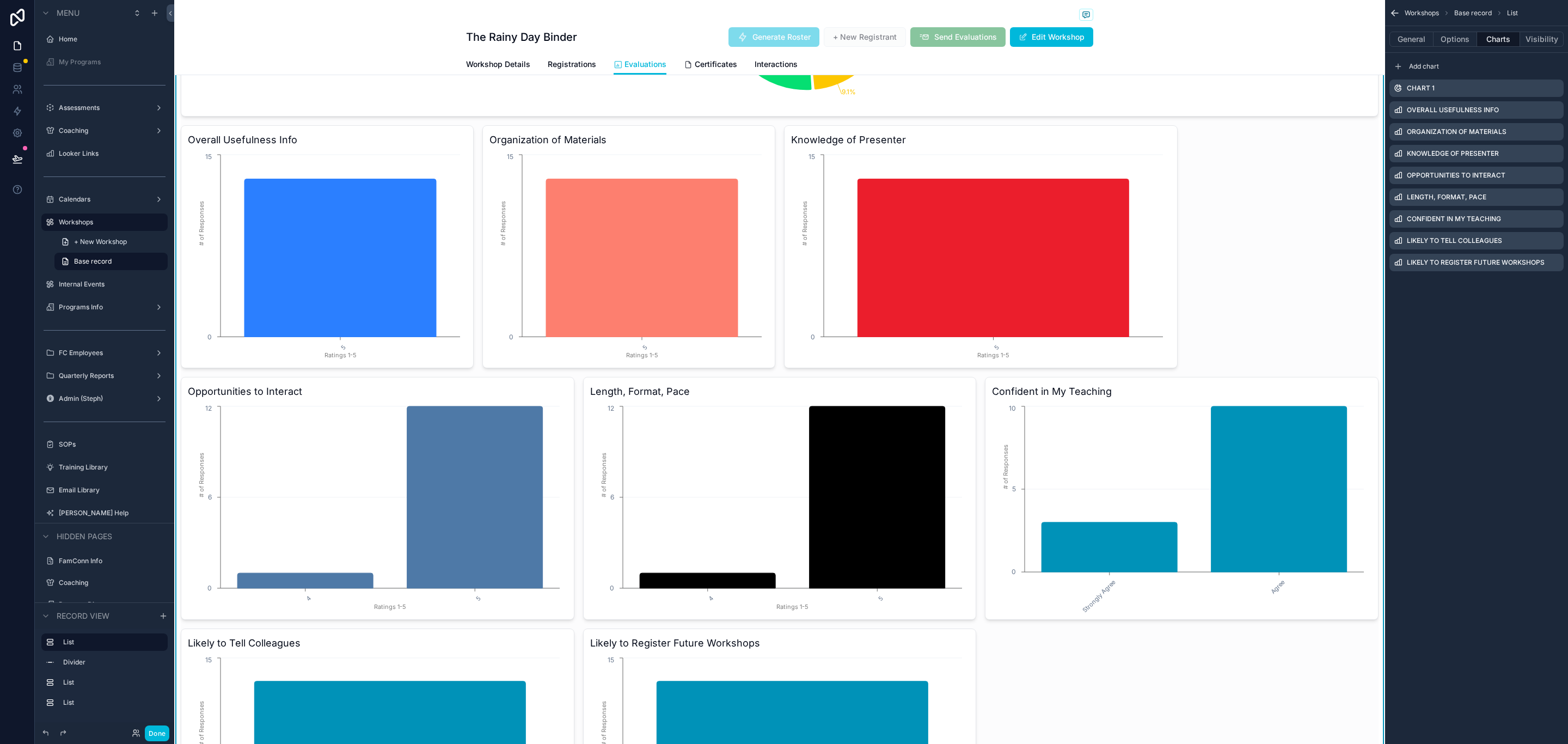
click at [0, 0] on icon "scrollable content" at bounding box center [0, 0] width 0 height 0
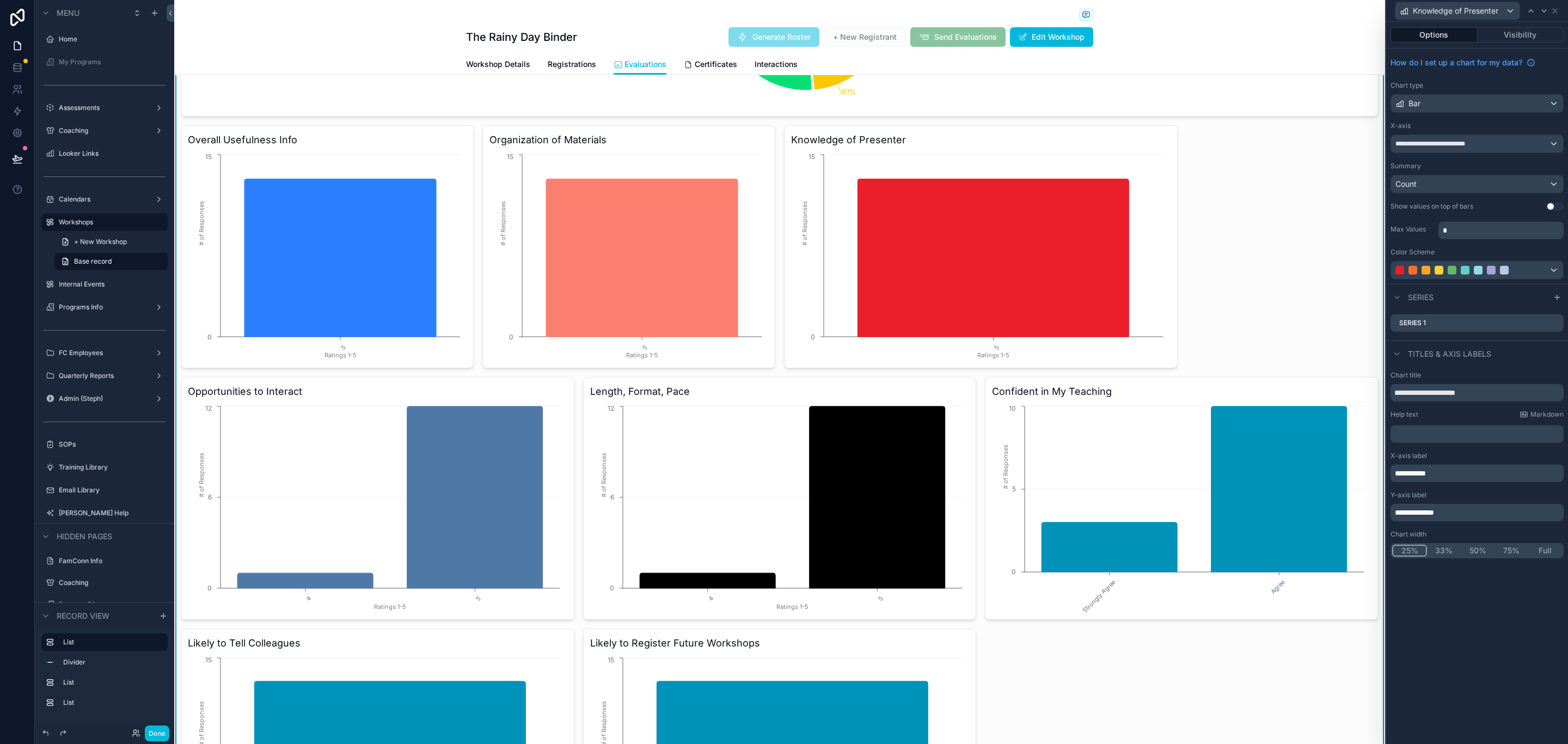
click at [1409, 550] on button "25%" at bounding box center [1409, 550] width 35 height 12
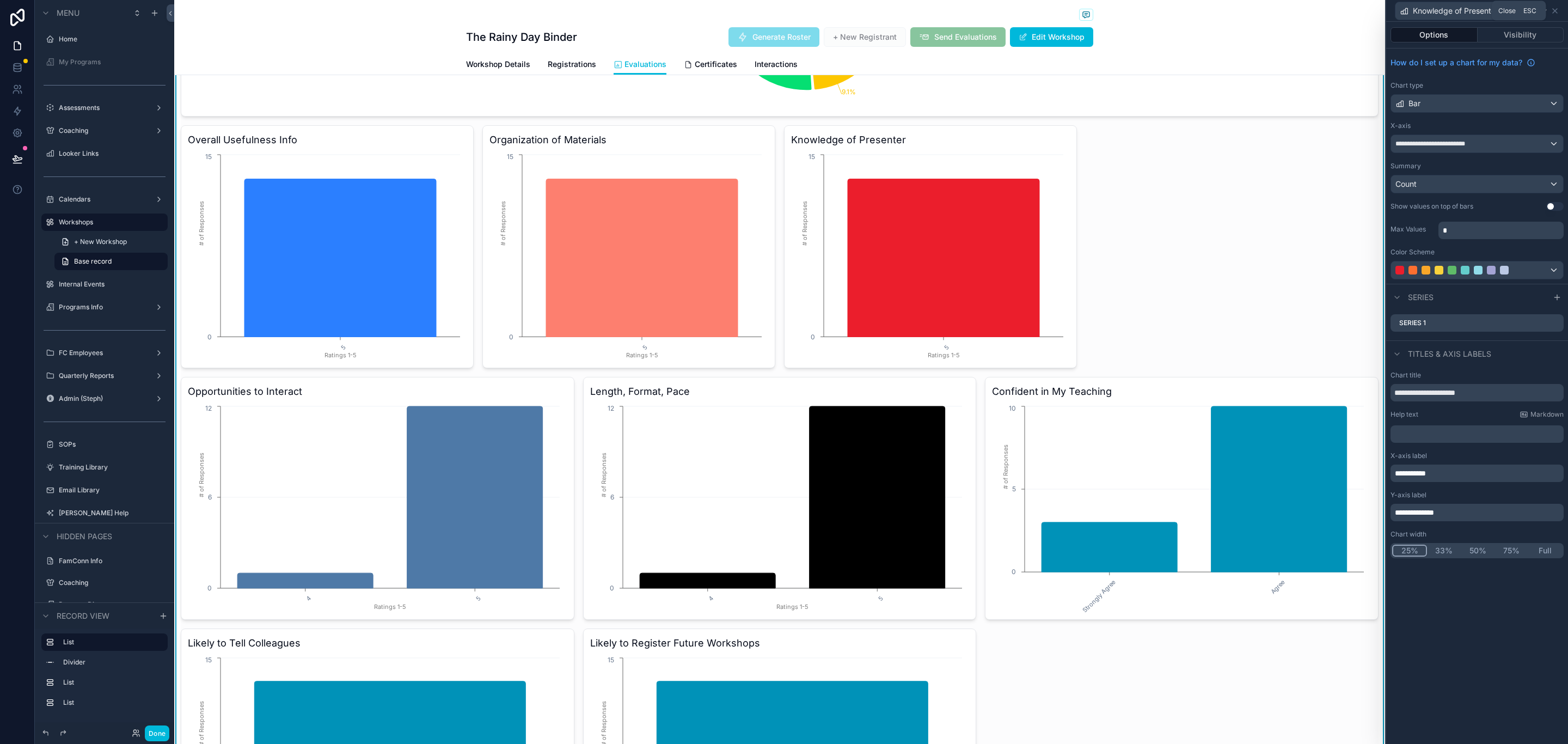
click at [1554, 7] on icon at bounding box center [1555, 11] width 9 height 9
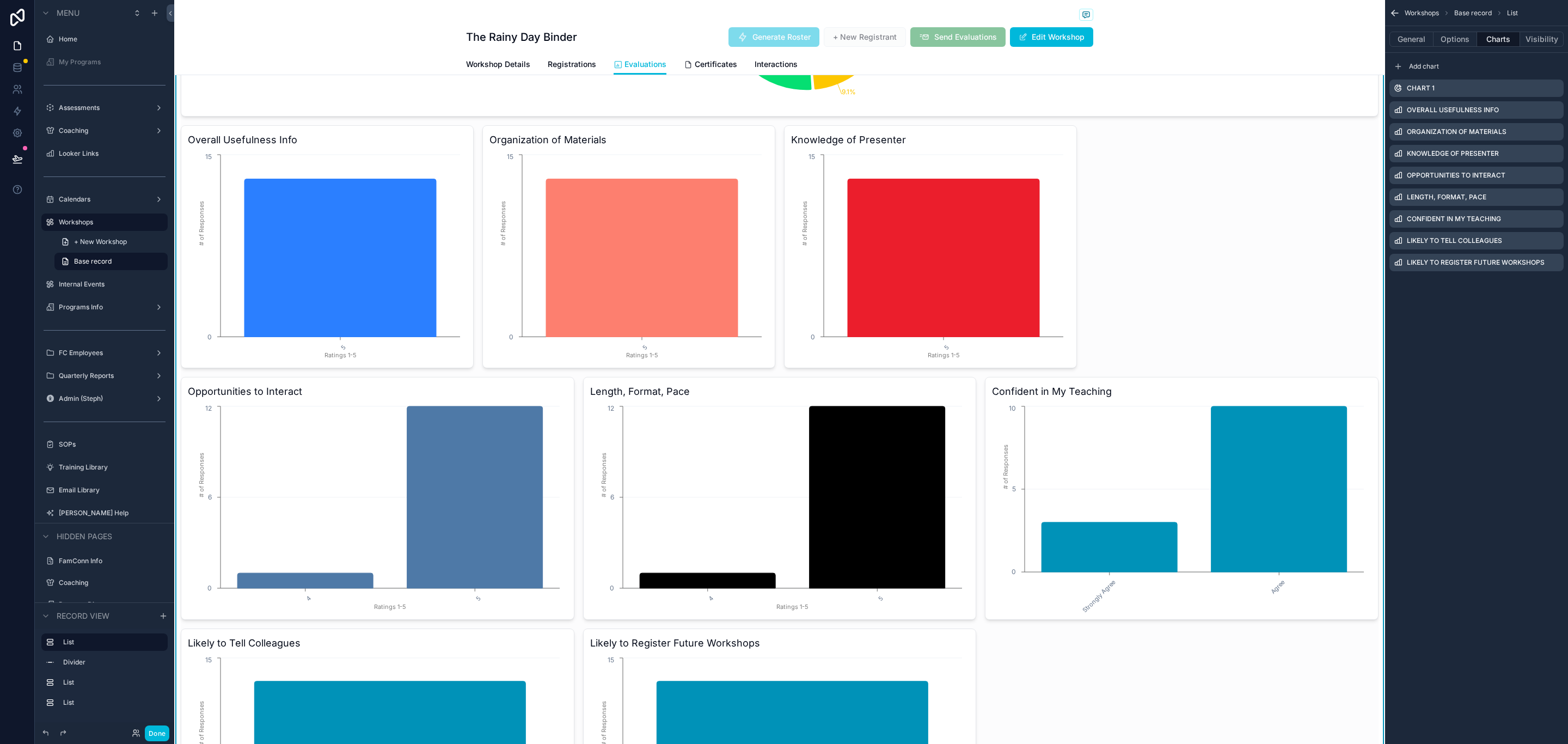
click at [0, 0] on icon "scrollable content" at bounding box center [0, 0] width 0 height 0
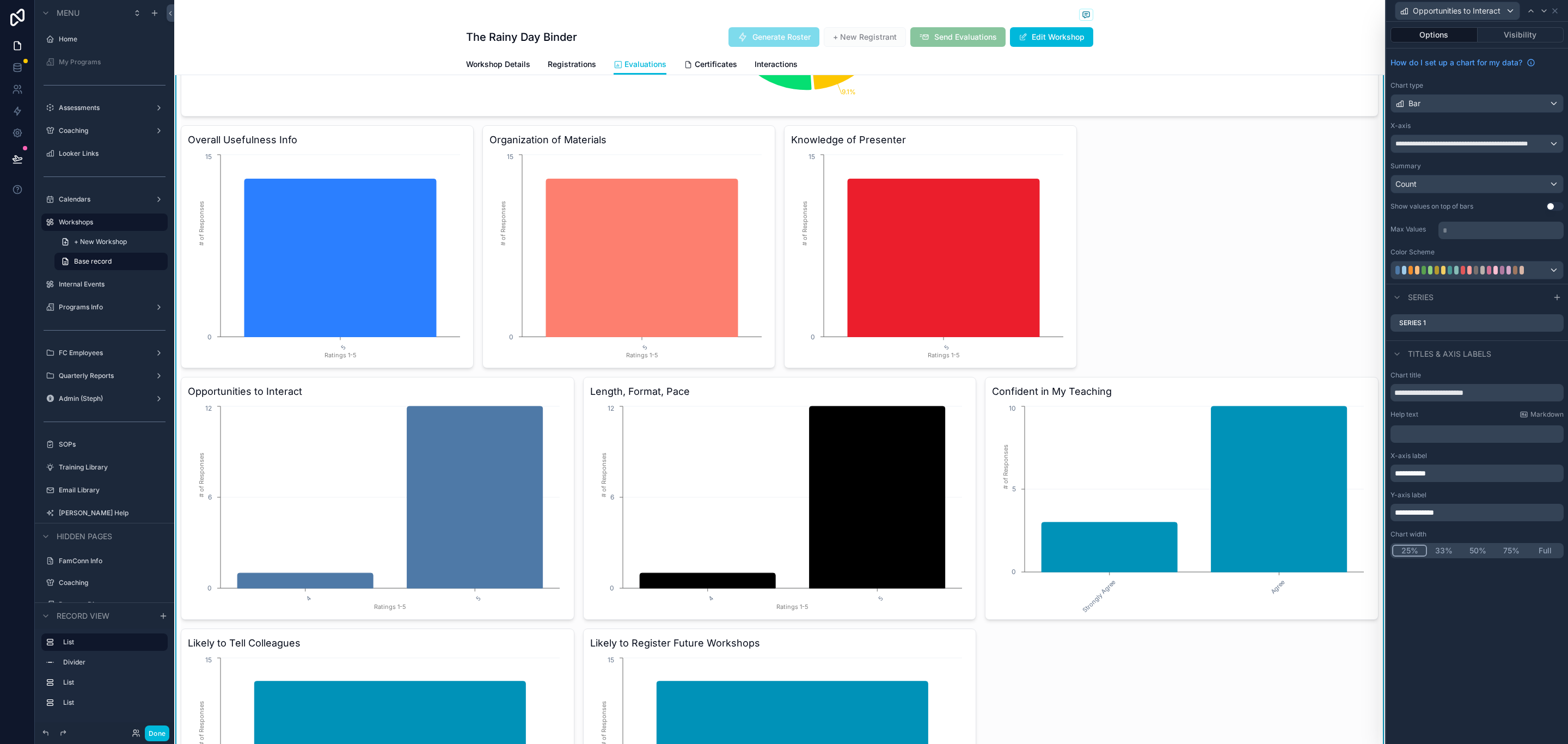
click at [1403, 549] on button "25%" at bounding box center [1409, 550] width 35 height 12
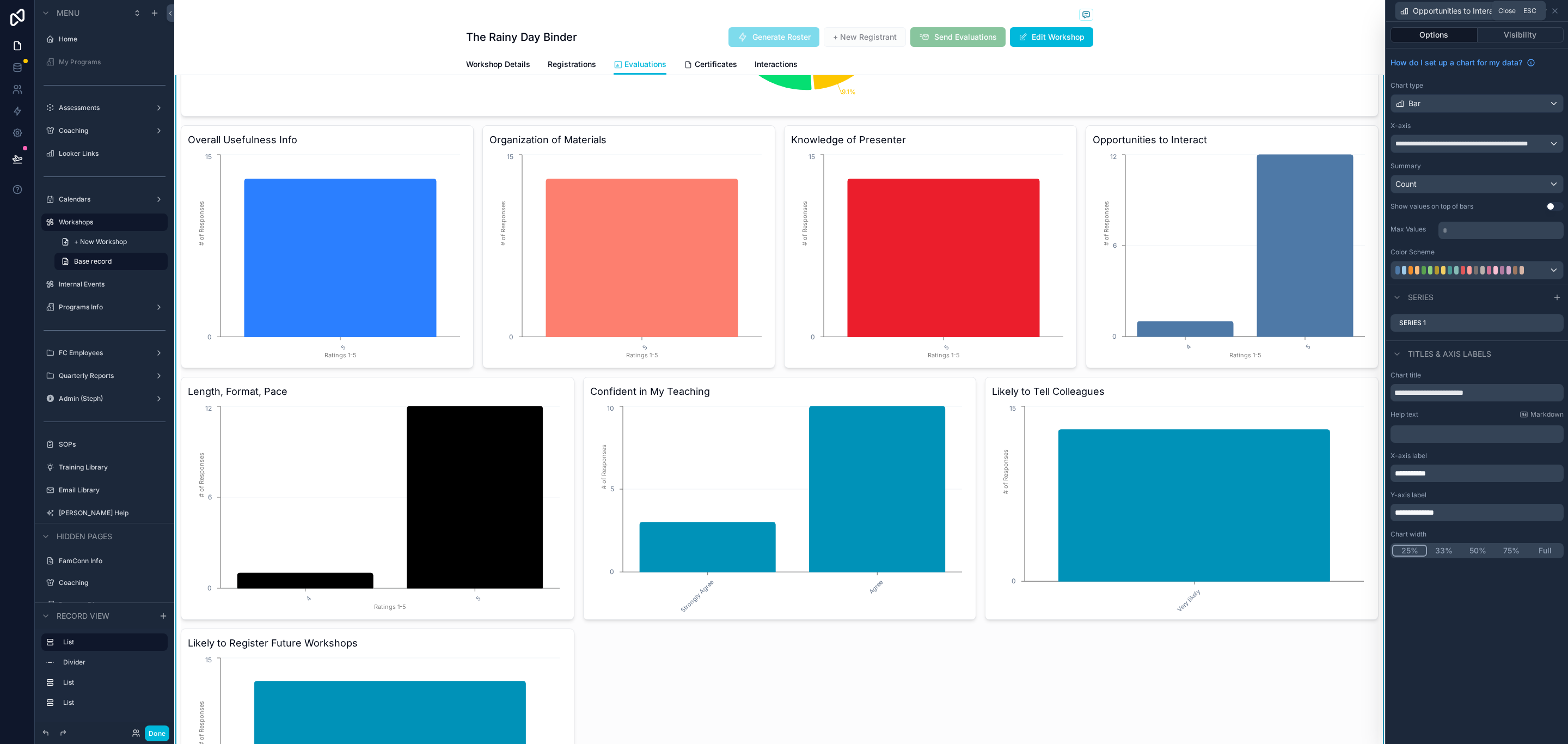
click at [1554, 8] on icon at bounding box center [1555, 11] width 9 height 9
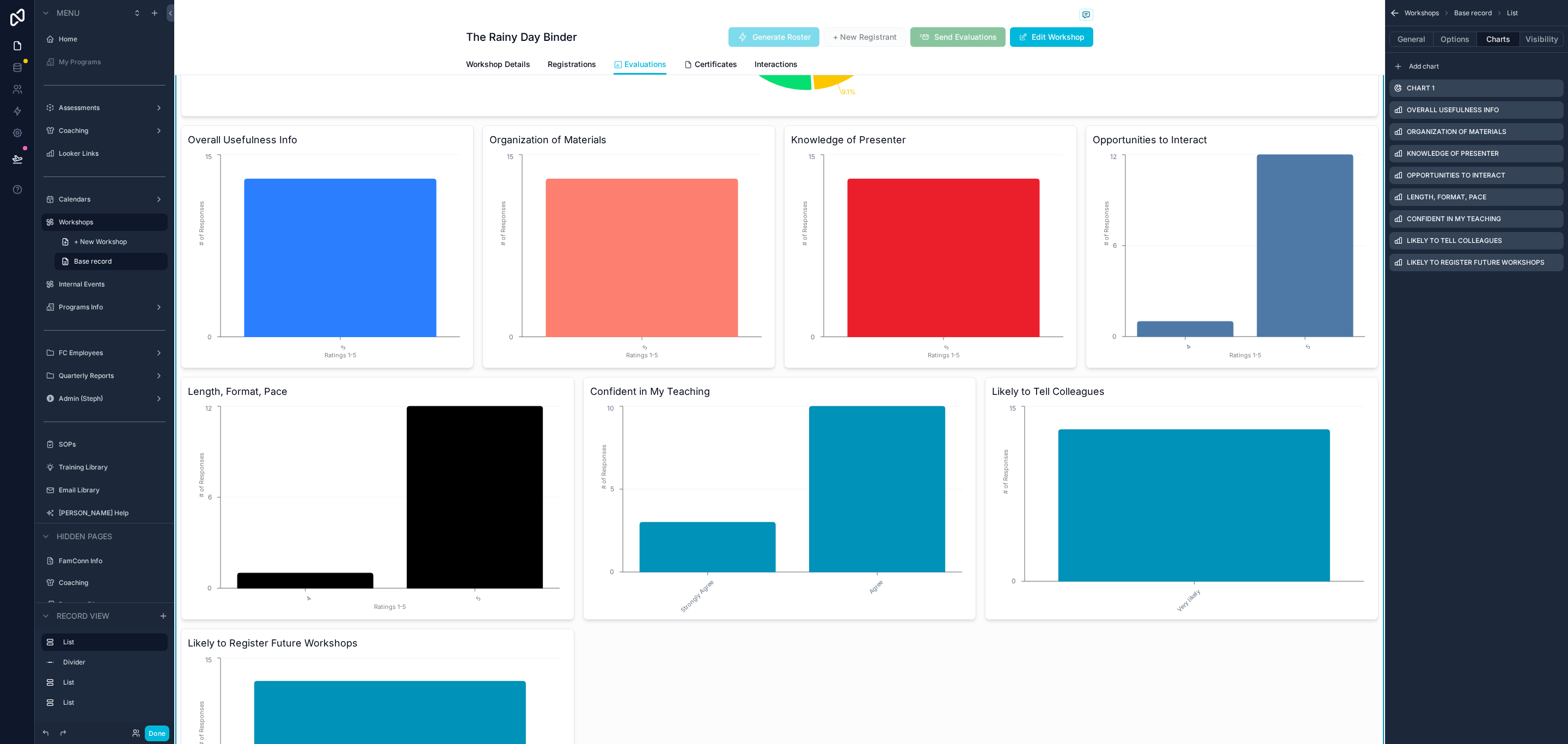
click at [0, 0] on icon "scrollable content" at bounding box center [0, 0] width 0 height 0
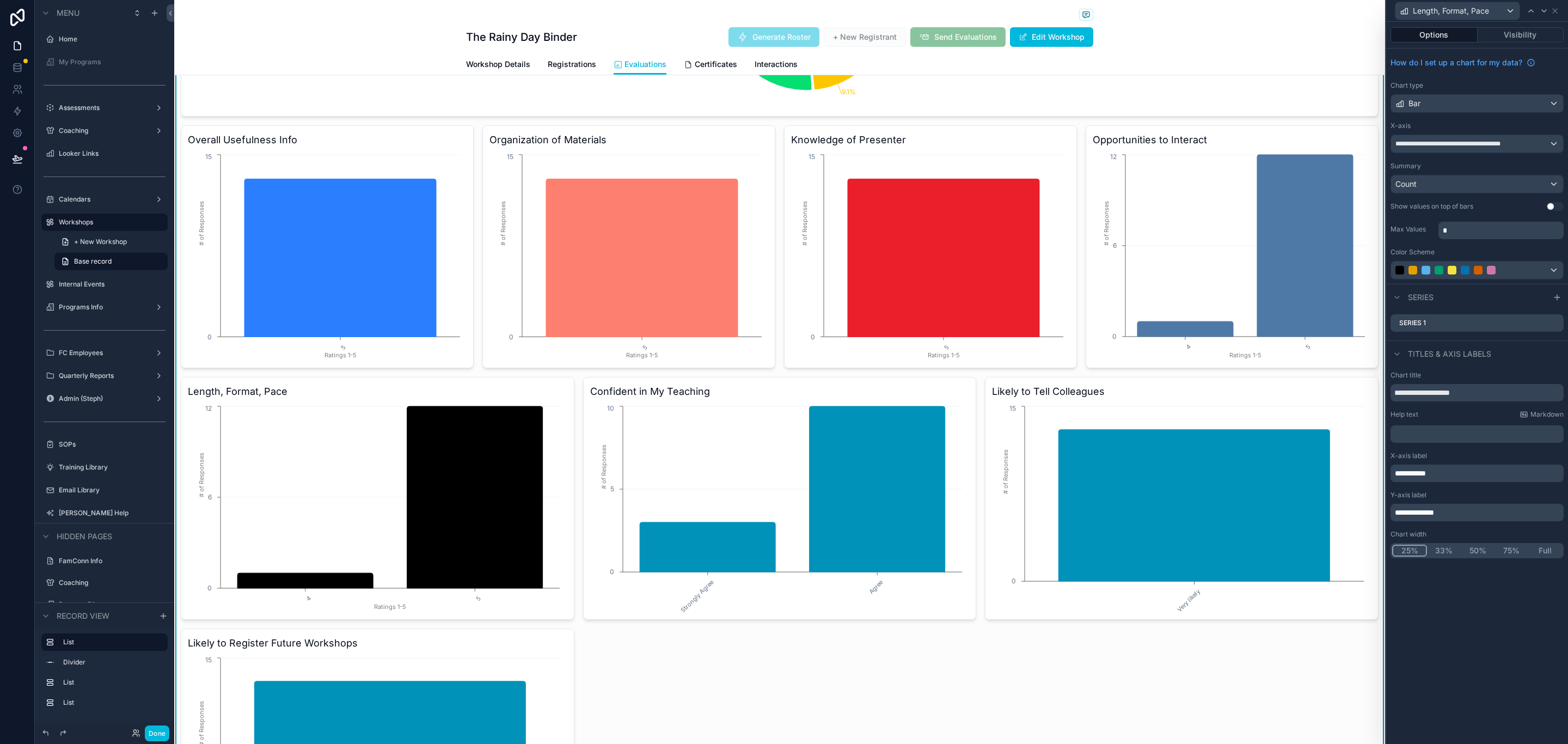
click at [1411, 549] on button "25%" at bounding box center [1409, 550] width 35 height 12
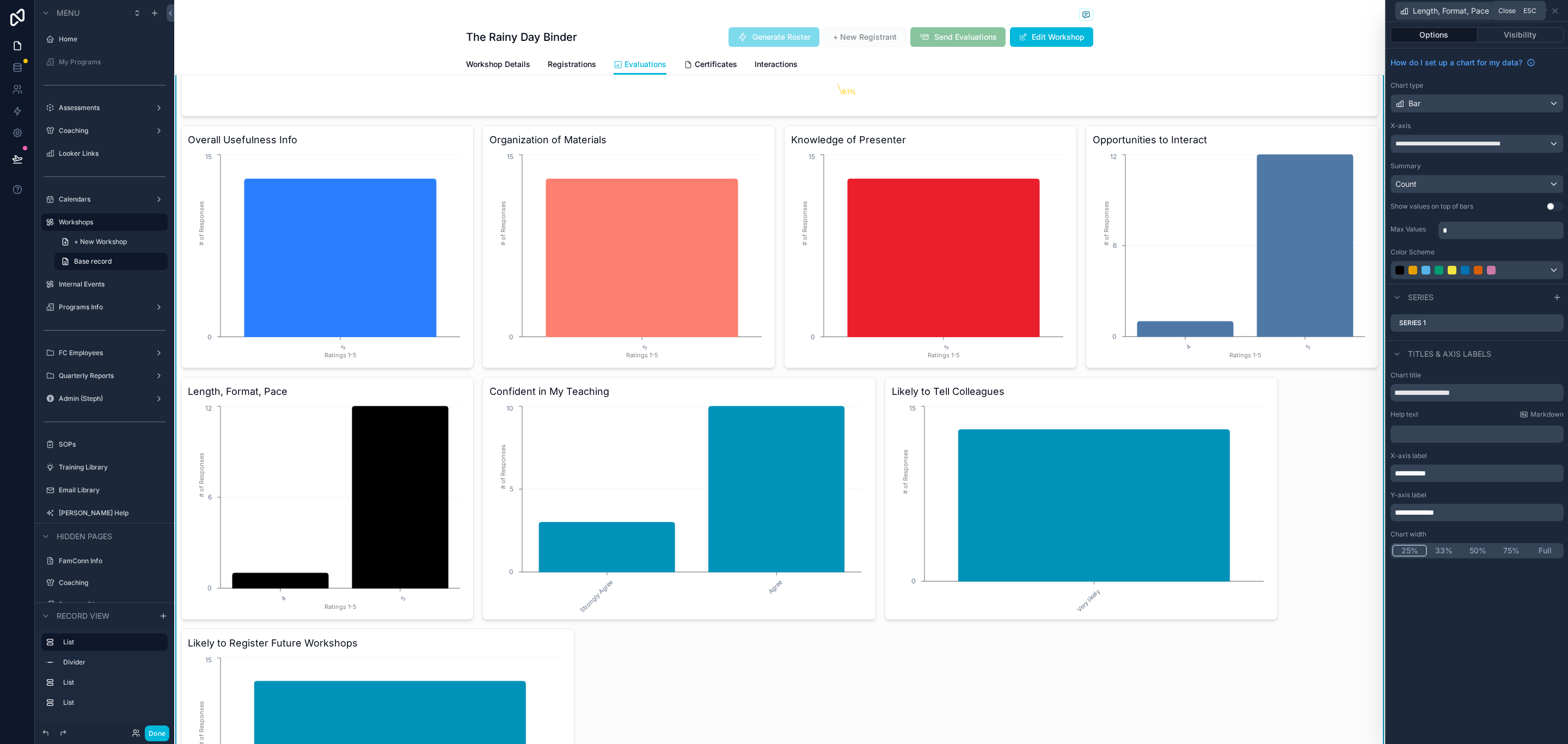
click at [1557, 7] on icon at bounding box center [1555, 11] width 9 height 9
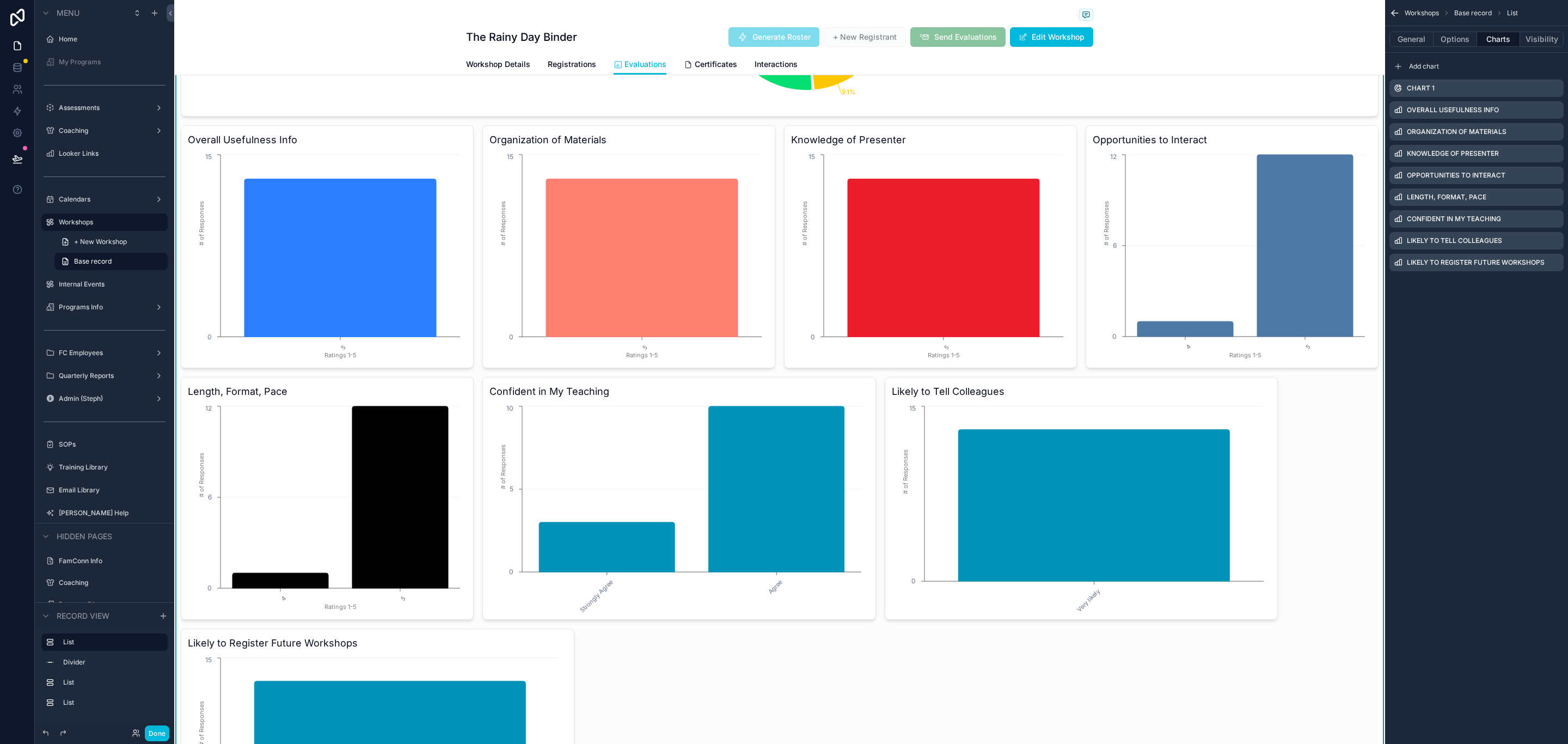
click at [0, 0] on icon "scrollable content" at bounding box center [0, 0] width 0 height 0
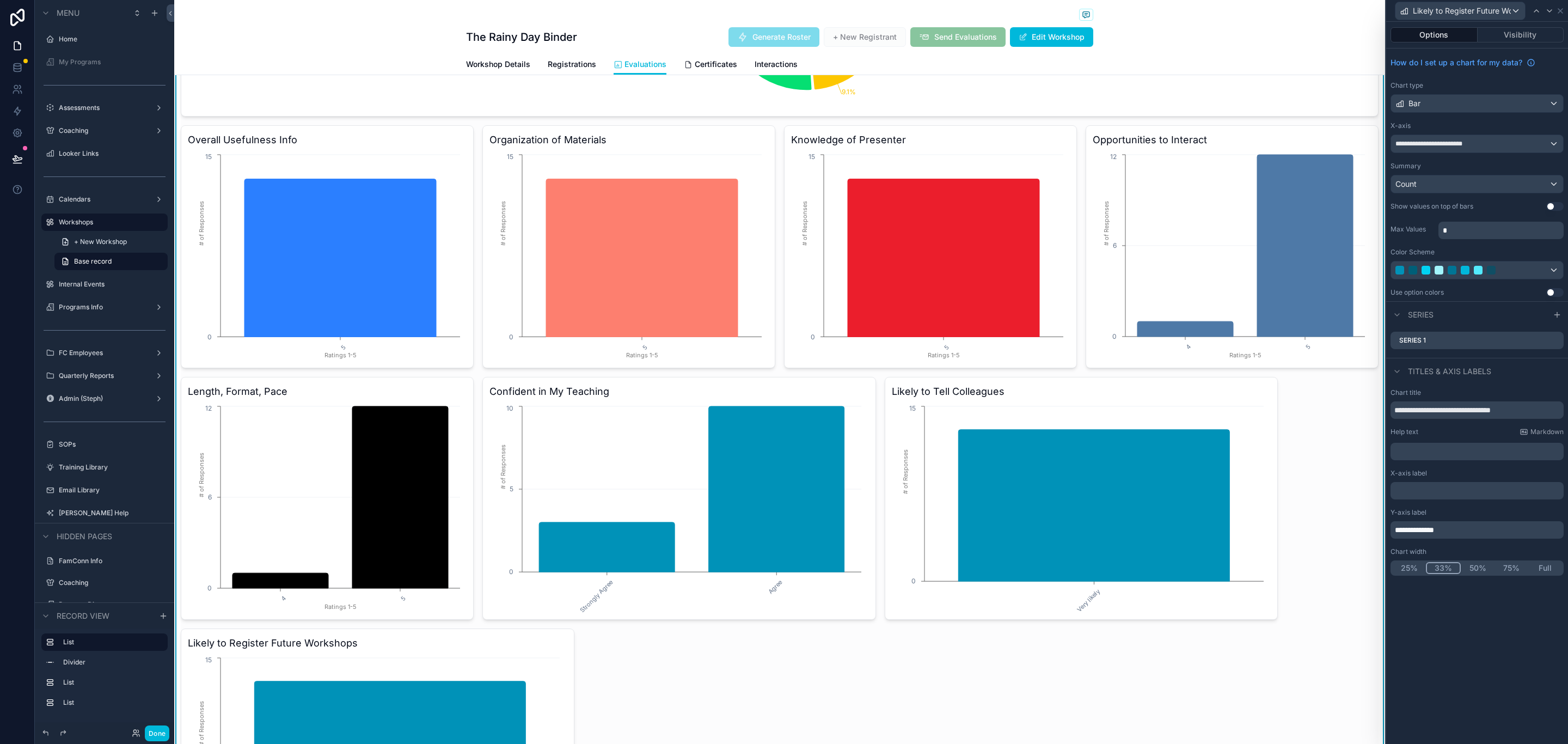
click at [1410, 566] on button "25%" at bounding box center [1409, 568] width 33 height 12
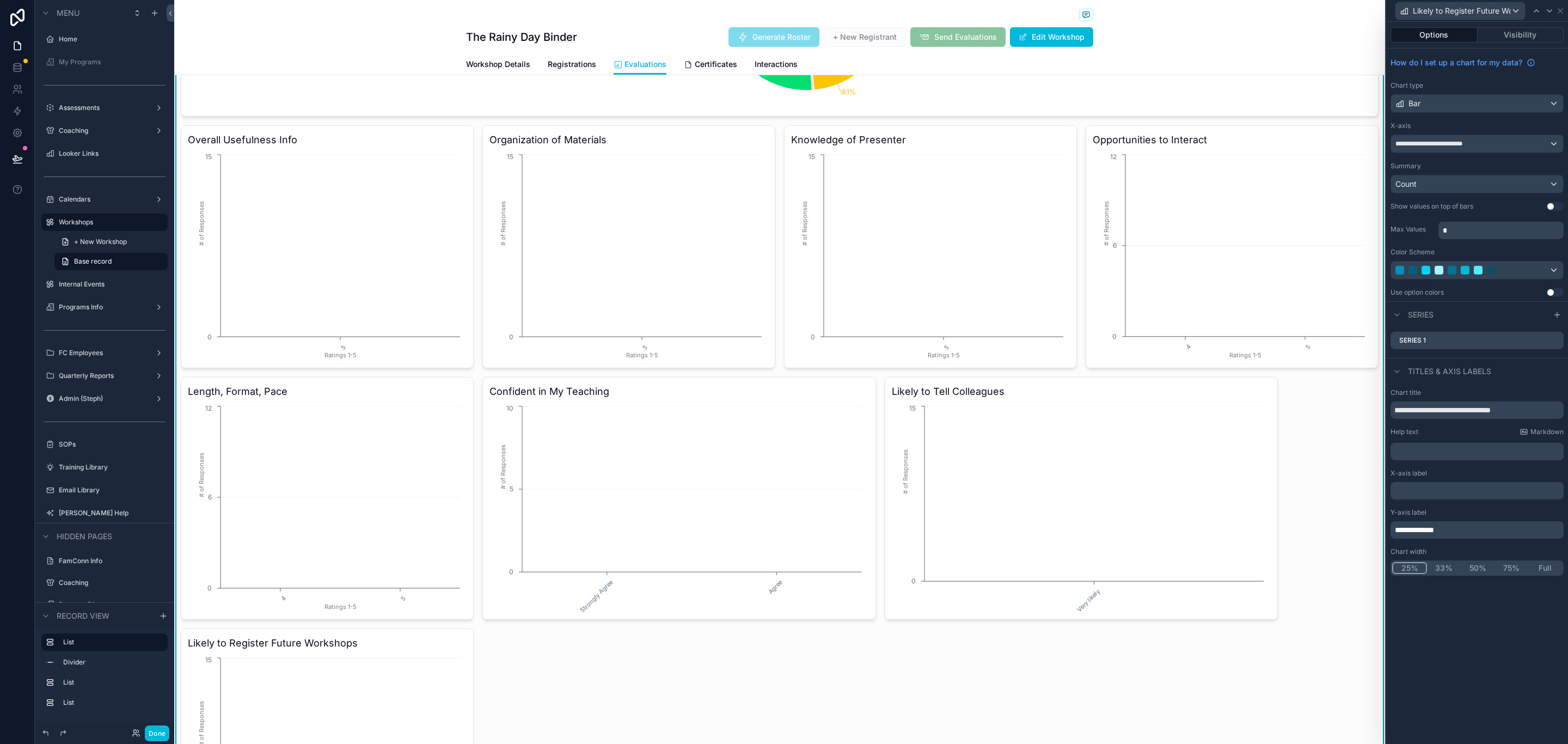
click at [1559, 10] on icon at bounding box center [1560, 10] width 4 height 4
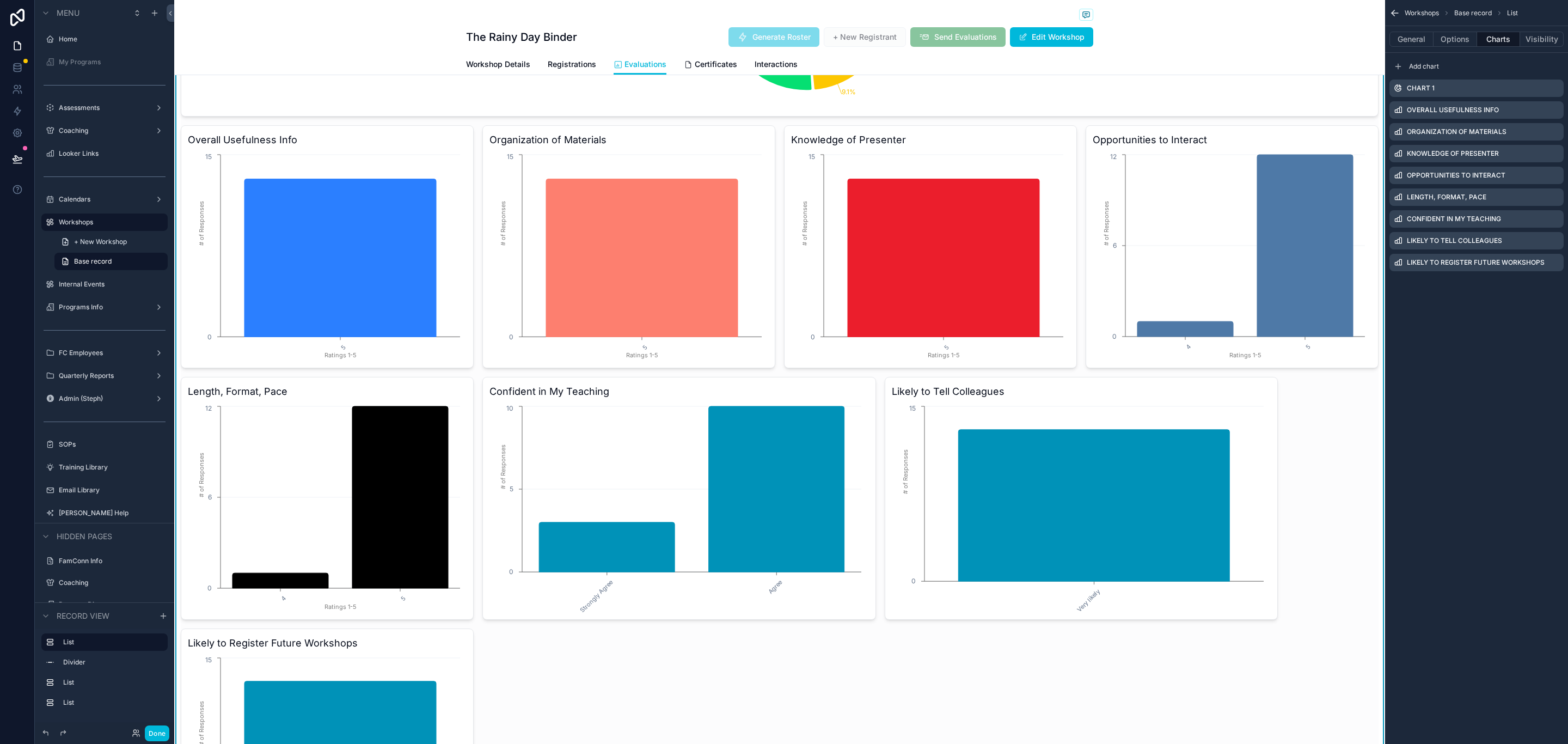
click at [0, 0] on icon "scrollable content" at bounding box center [0, 0] width 0 height 0
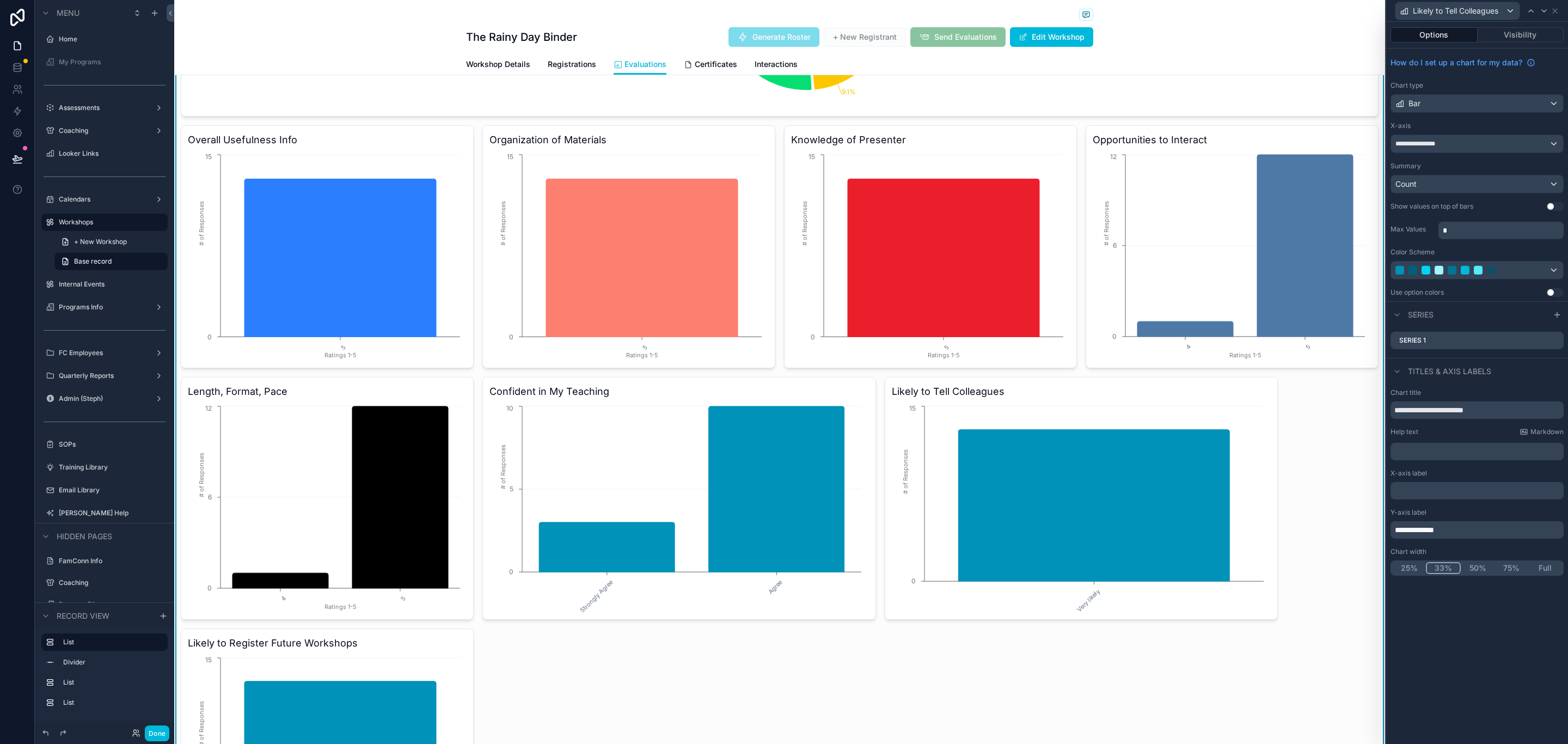
click at [1411, 566] on button "25%" at bounding box center [1409, 568] width 33 height 12
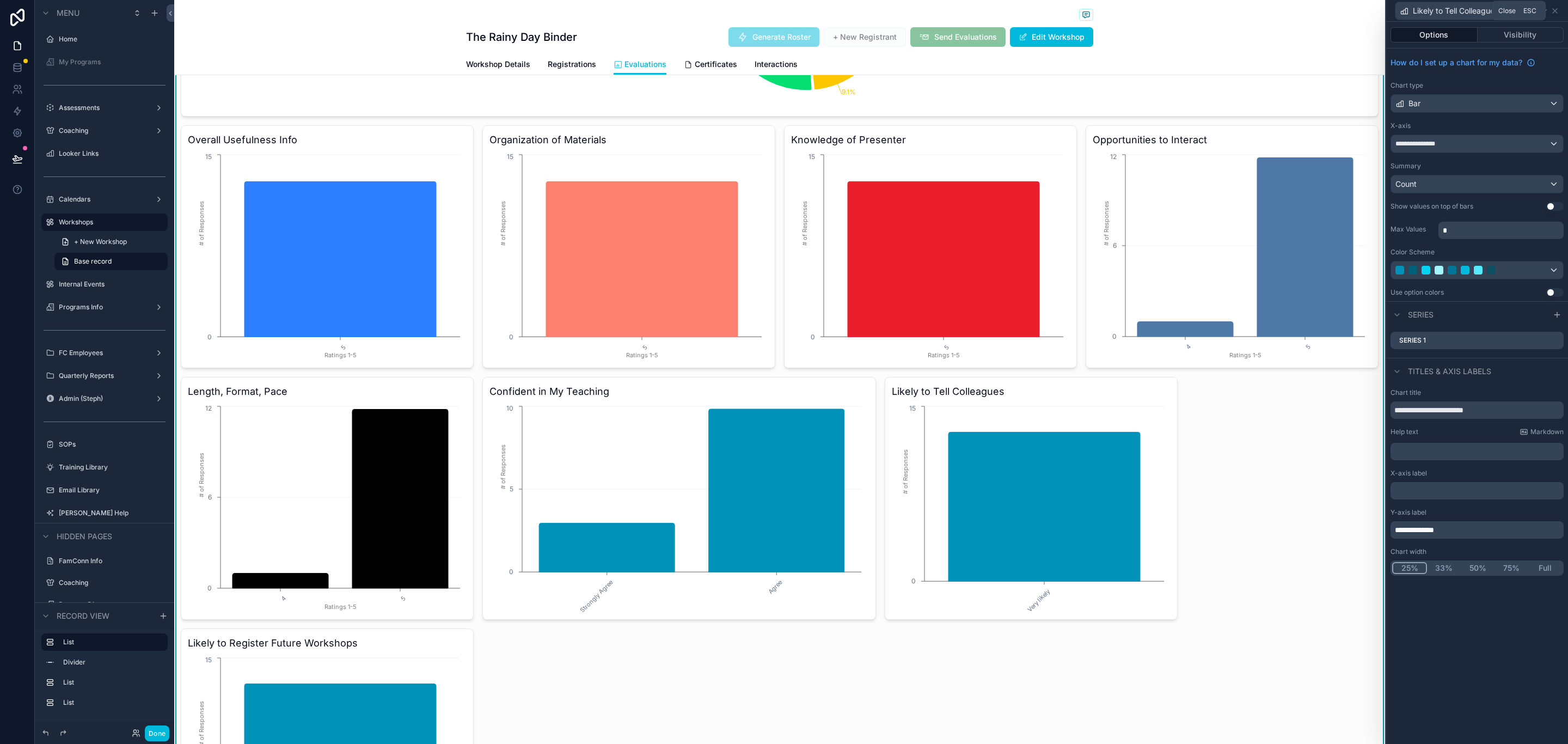
click at [1554, 10] on icon at bounding box center [1555, 11] width 9 height 9
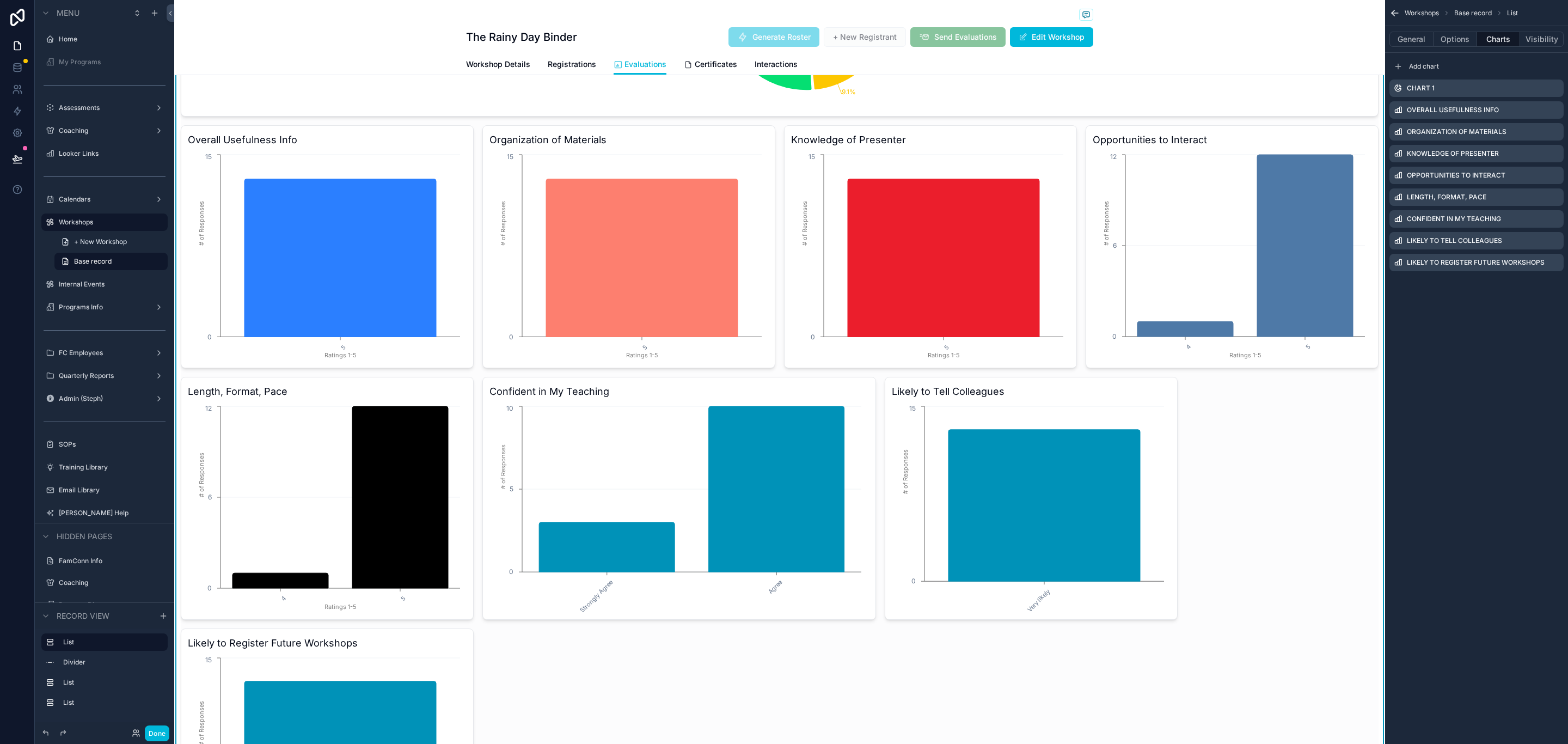
click at [0, 0] on icon "scrollable content" at bounding box center [0, 0] width 0 height 0
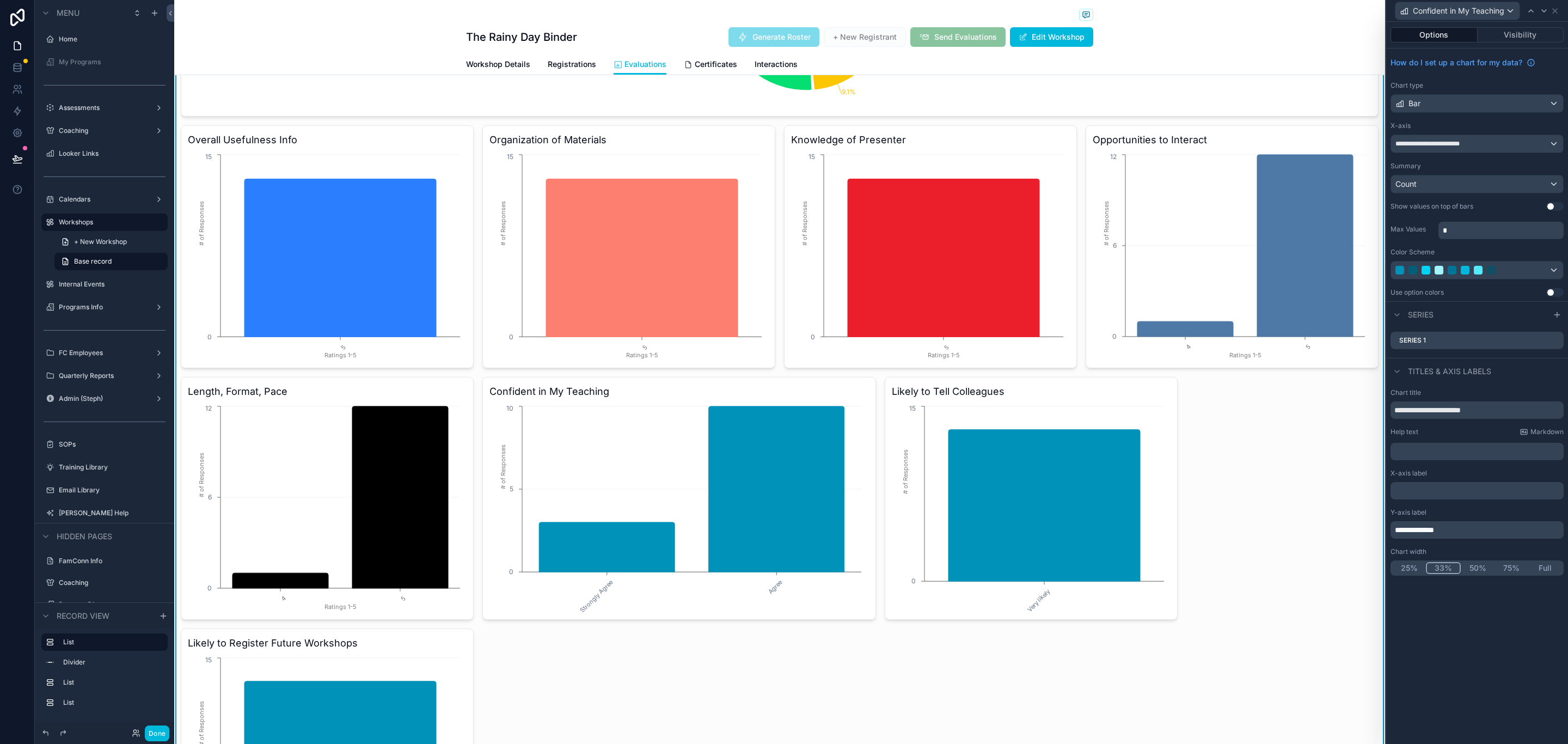
click at [1410, 565] on button "25%" at bounding box center [1409, 568] width 33 height 12
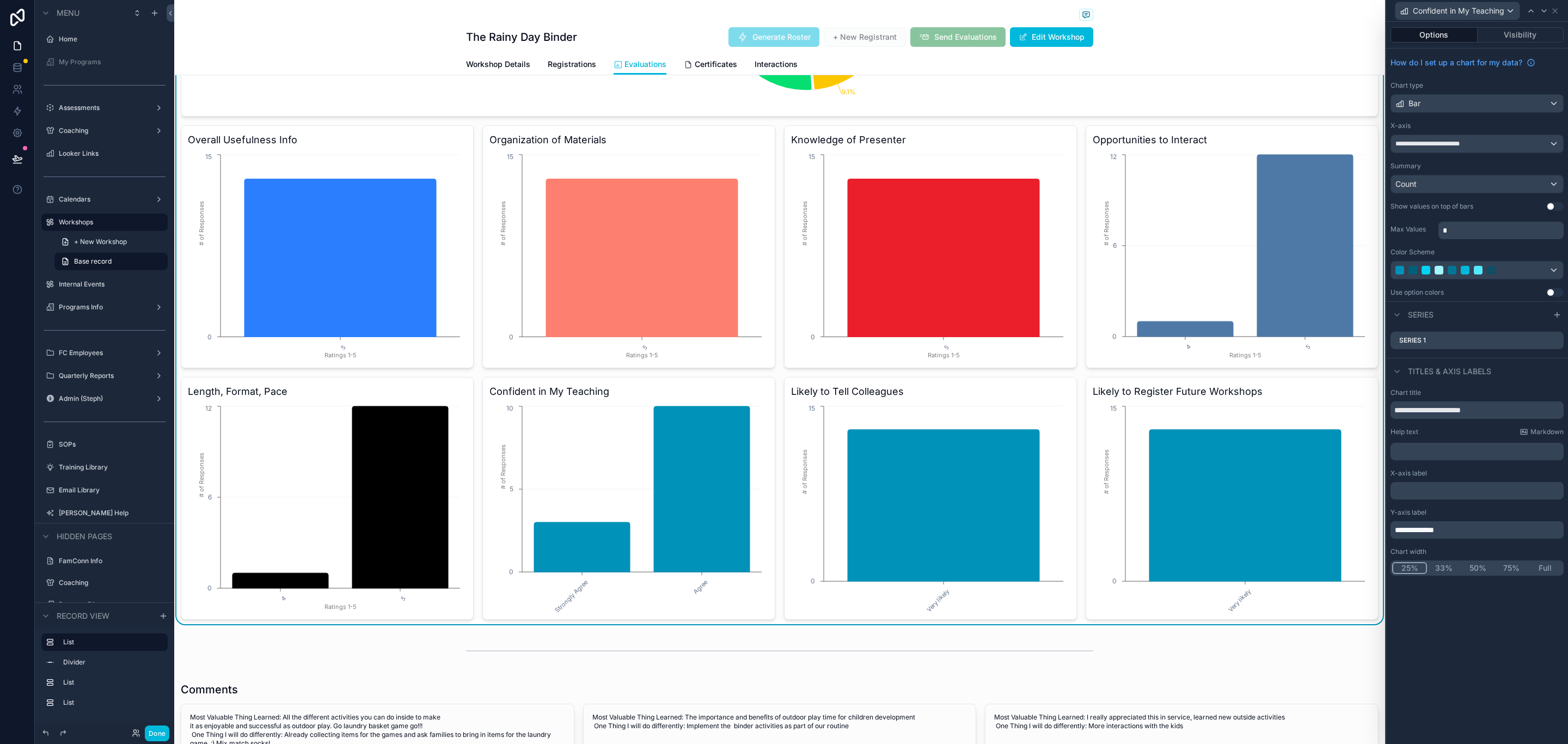
click at [1560, 10] on div "Confident in My Teaching" at bounding box center [1477, 10] width 173 height 21
click at [1558, 10] on icon at bounding box center [1555, 11] width 9 height 9
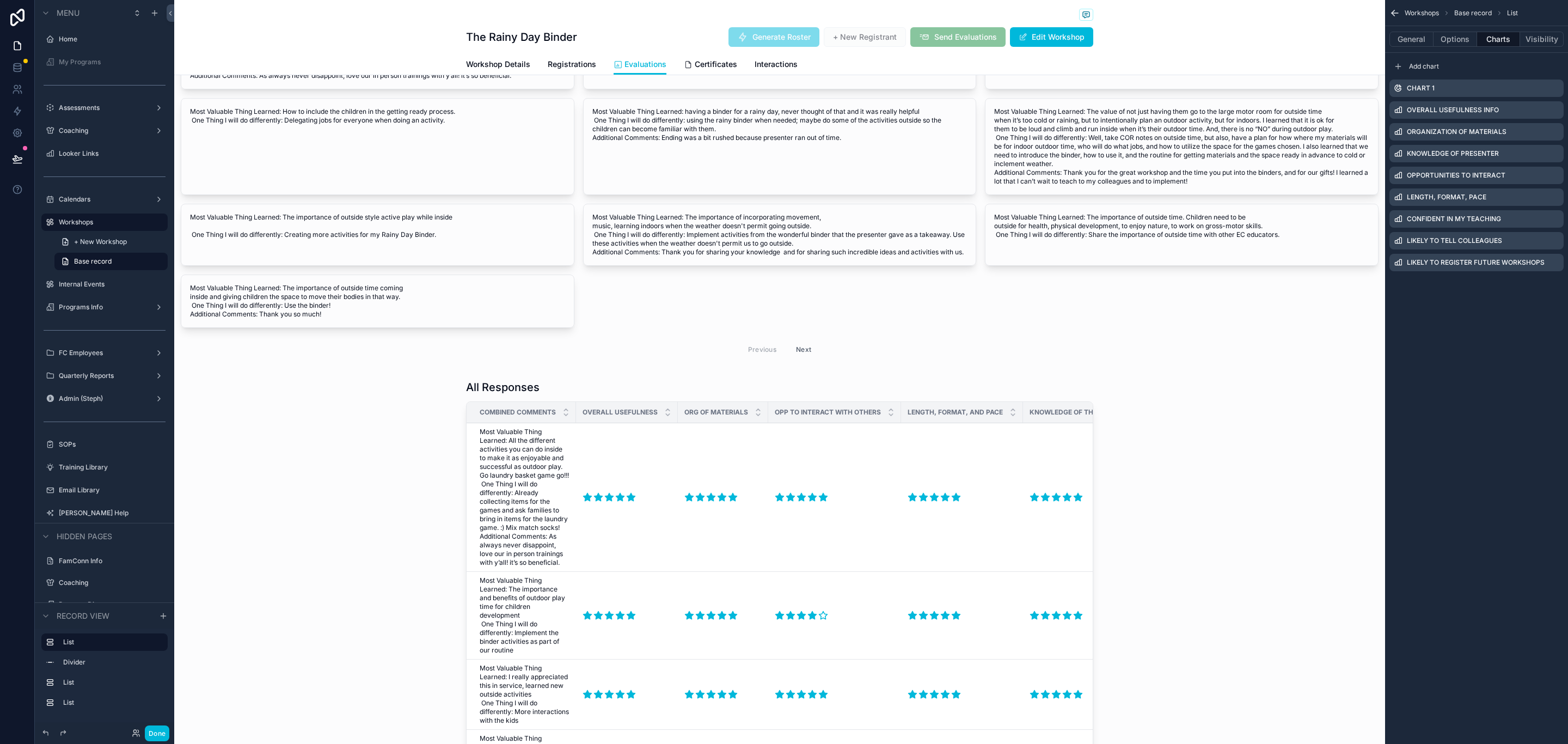
scroll to position [1143, 0]
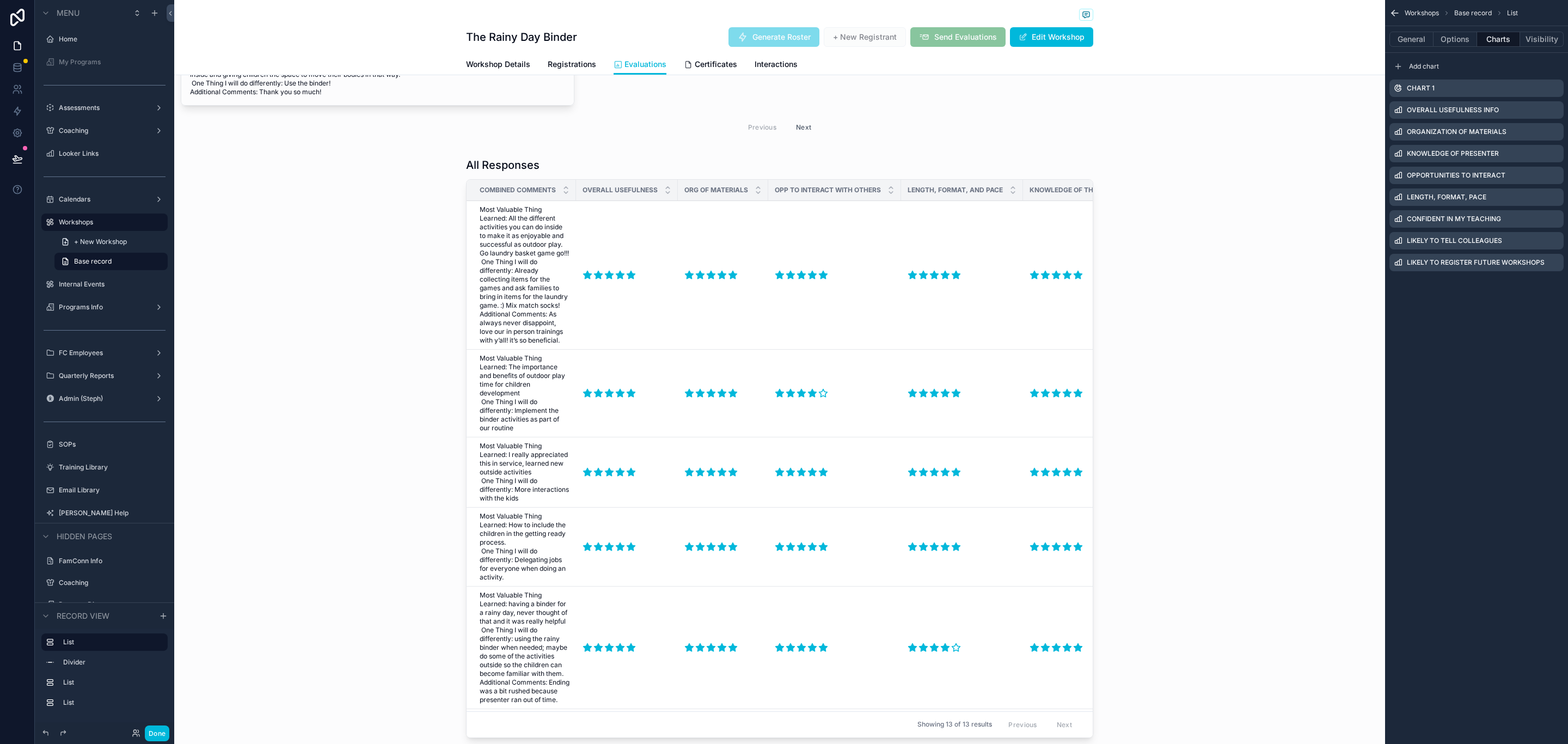
click at [993, 175] on div "scrollable content" at bounding box center [779, 450] width 1211 height 594
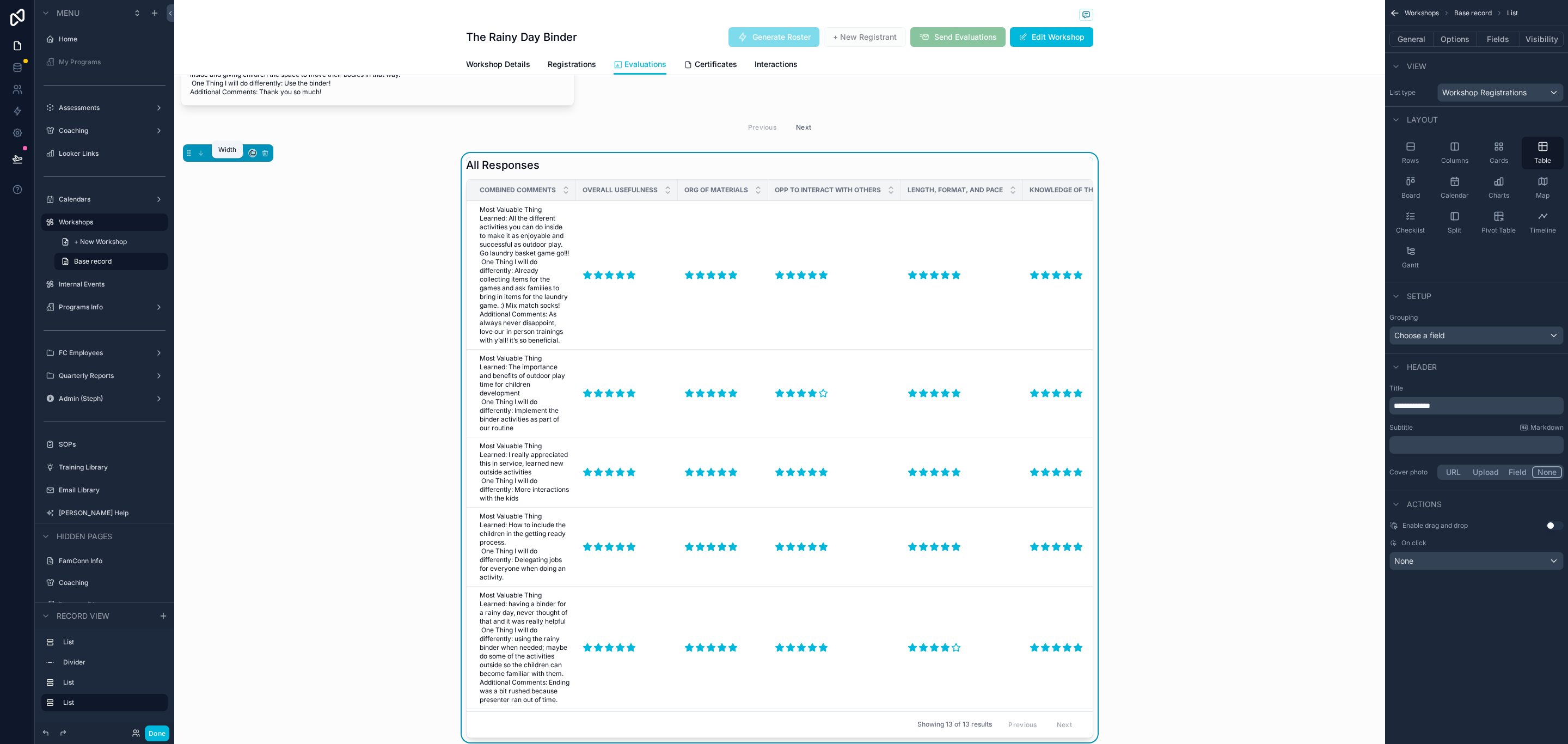
click at [225, 156] on icon "scrollable content" at bounding box center [225, 155] width 1 height 2
click at [260, 302] on div "Large" at bounding box center [249, 301] width 33 height 13
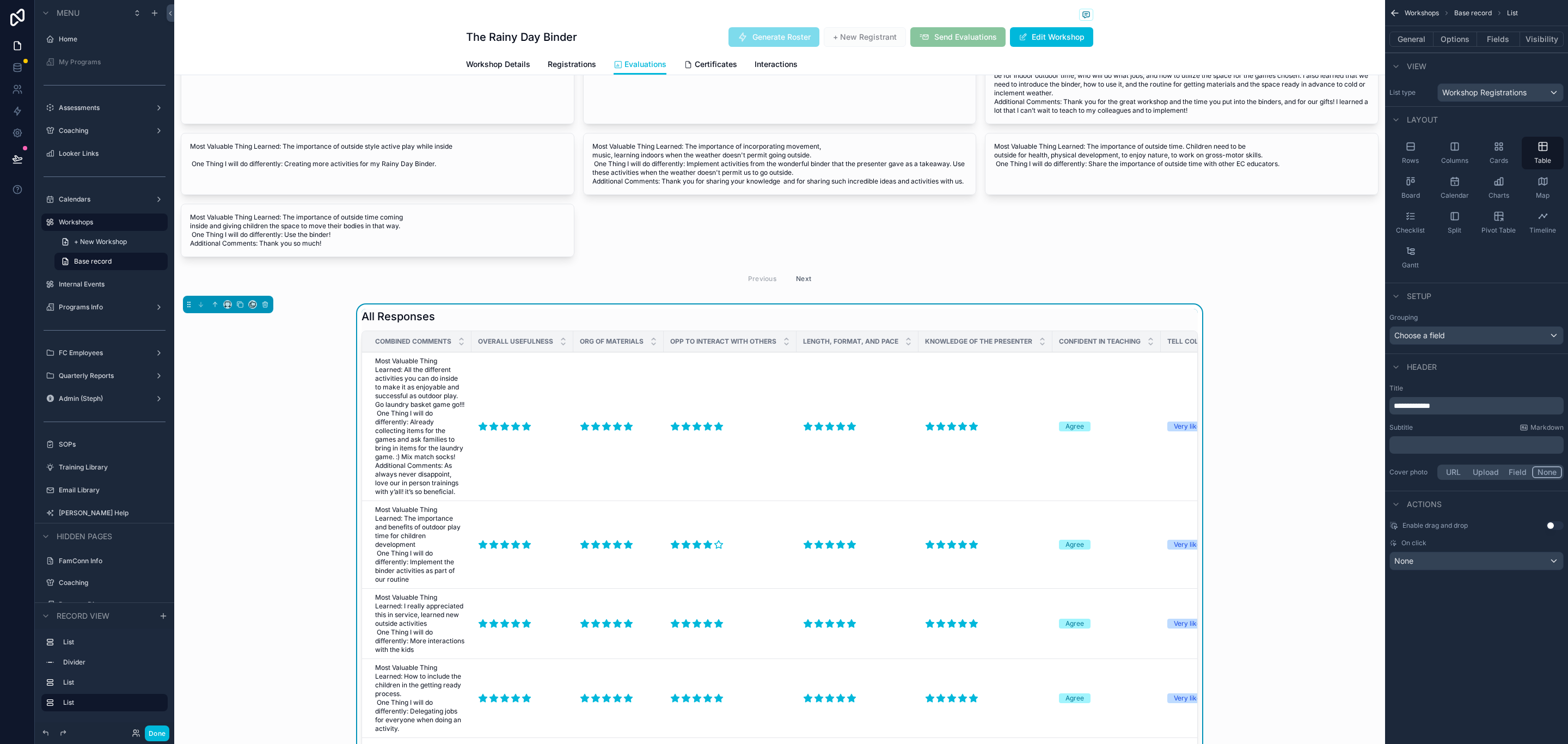
scroll to position [899, 0]
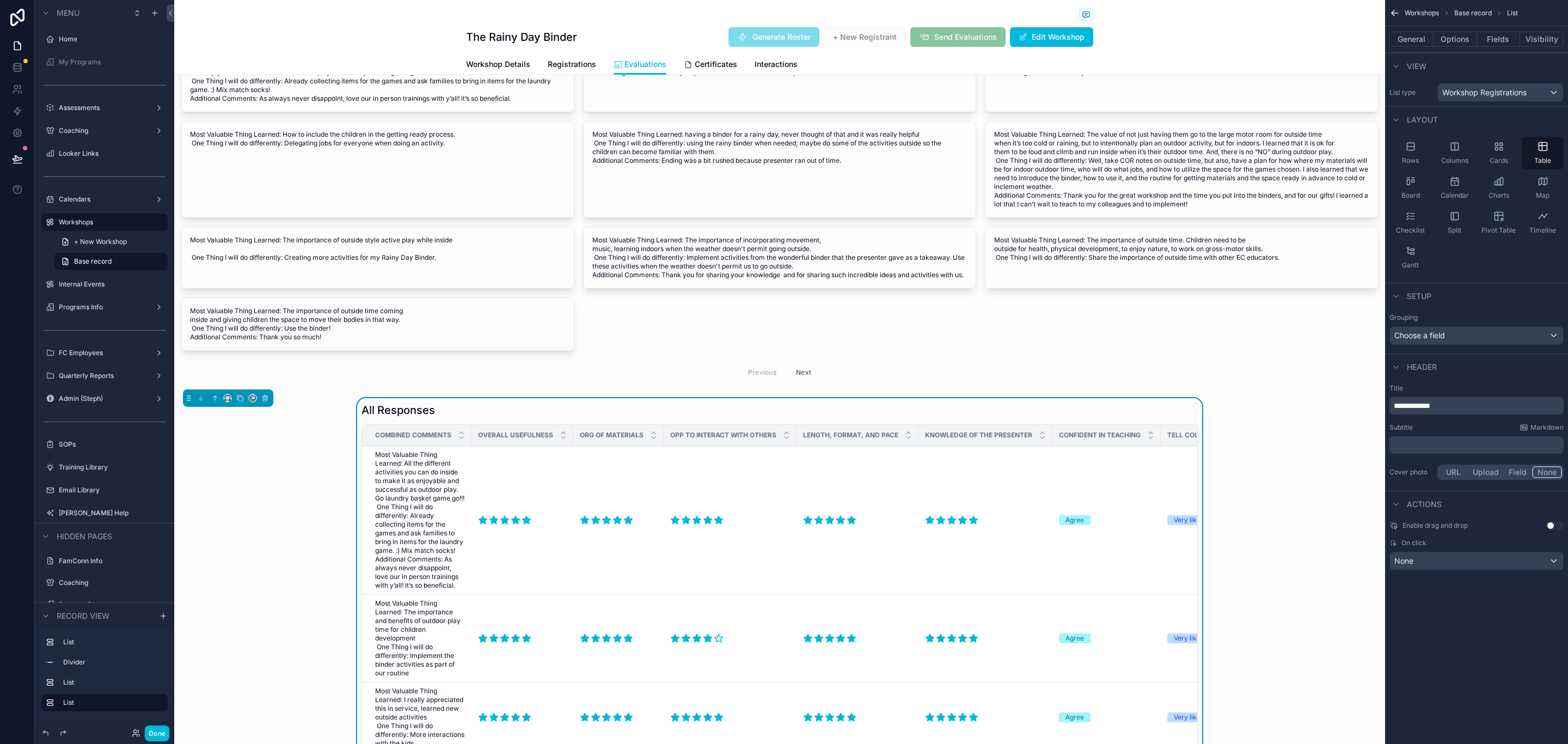
click at [964, 348] on div "scrollable content" at bounding box center [779, 206] width 1211 height 365
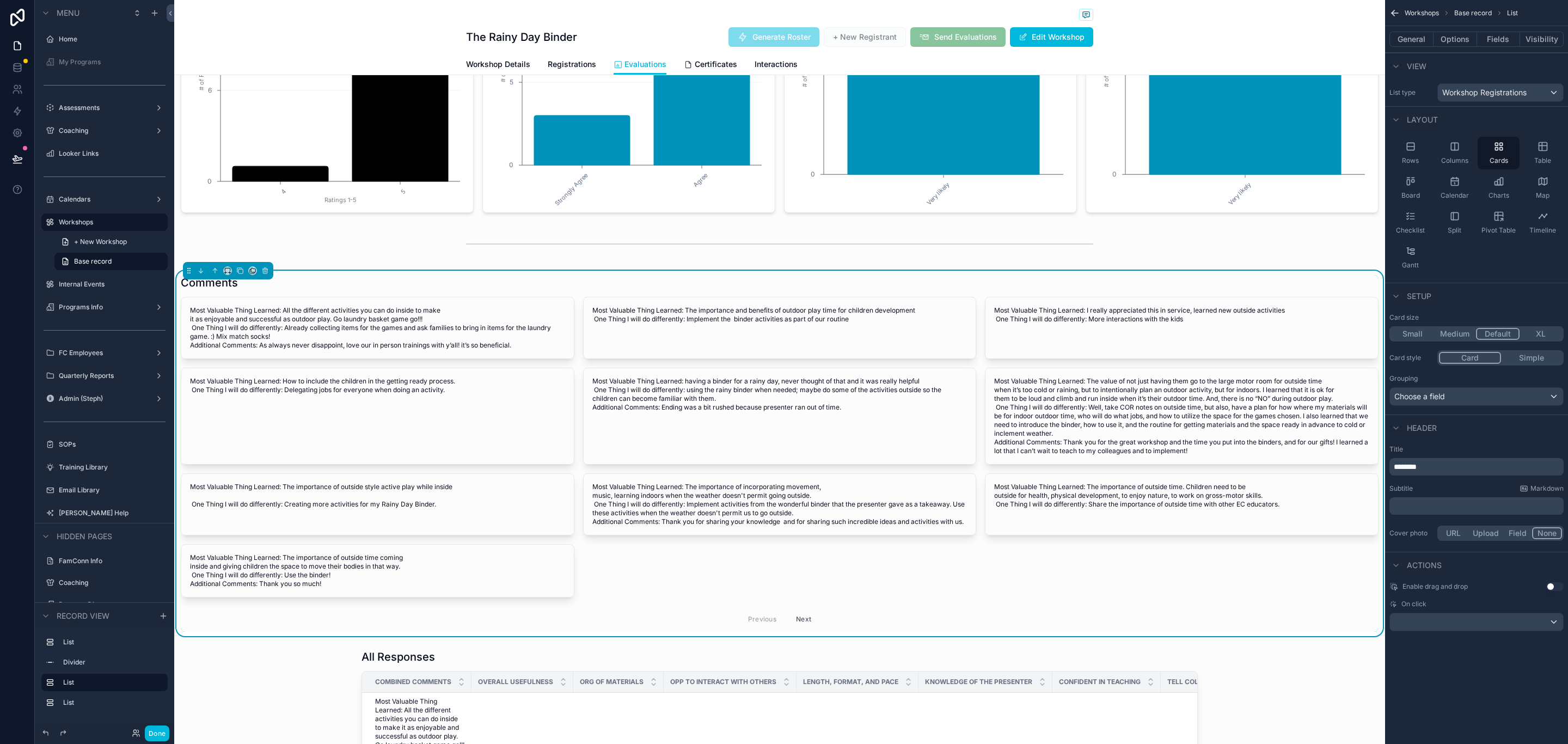
scroll to position [572, 0]
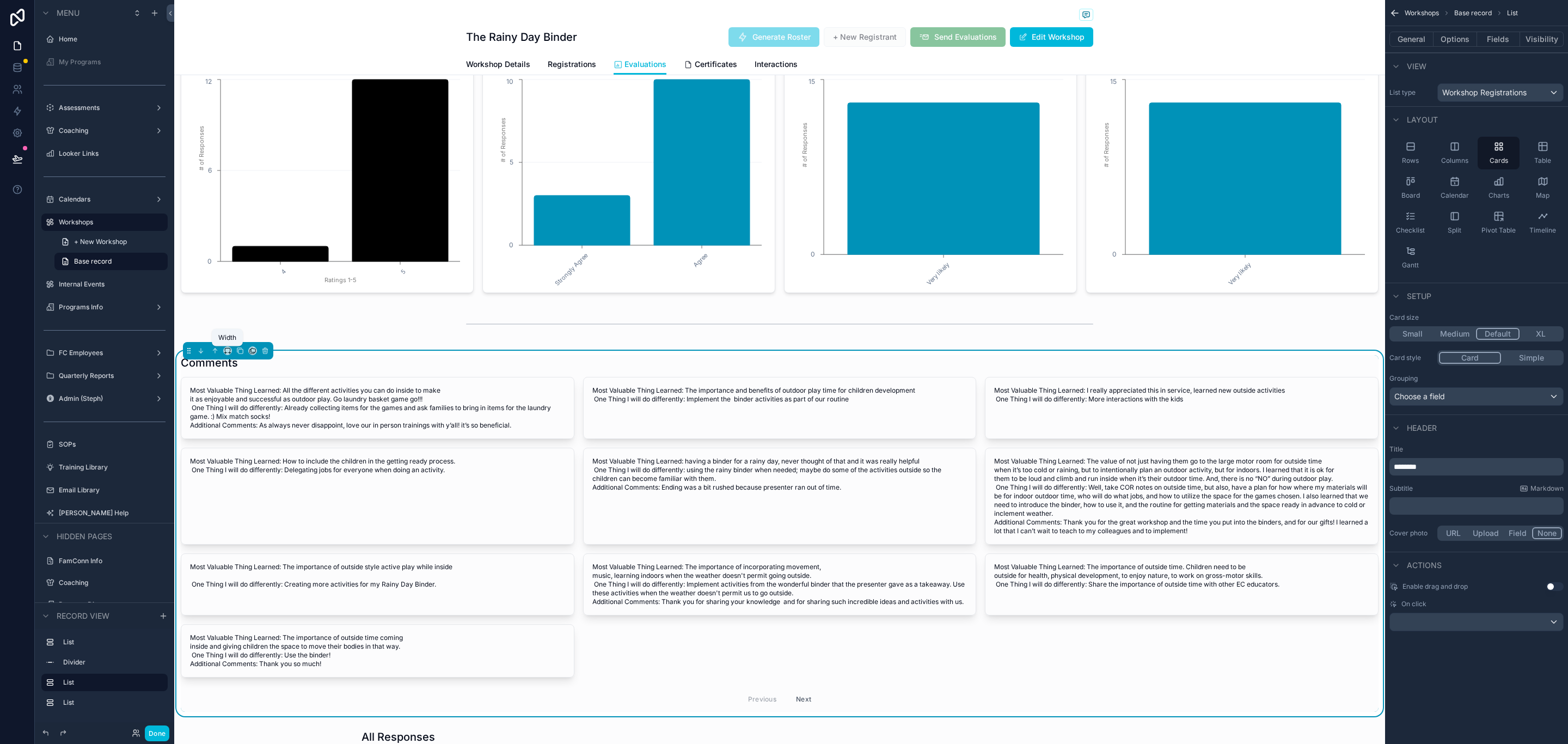
click at [225, 351] on icon "scrollable content" at bounding box center [227, 349] width 5 height 2
click at [265, 482] on div "Large" at bounding box center [251, 488] width 37 height 13
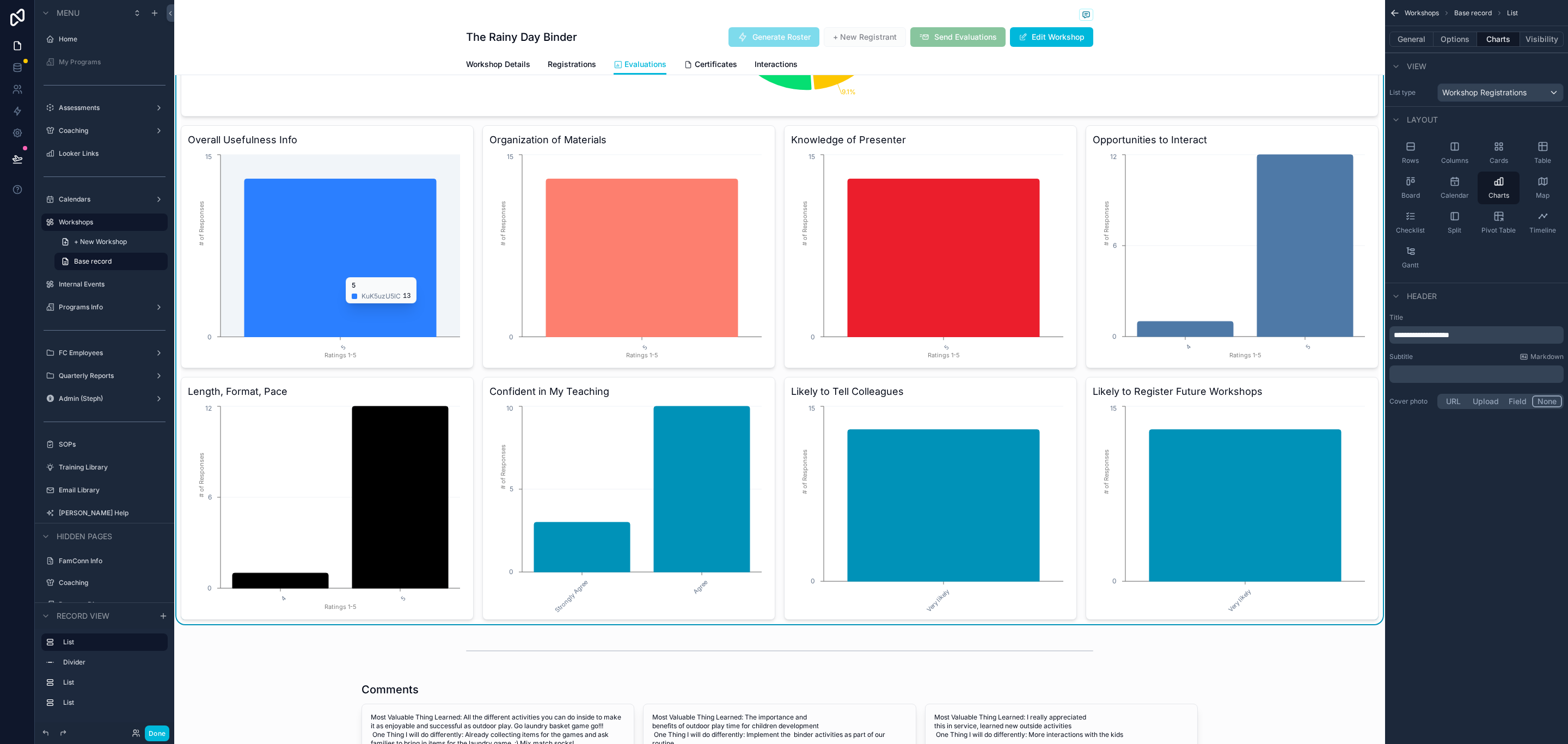
scroll to position [0, 0]
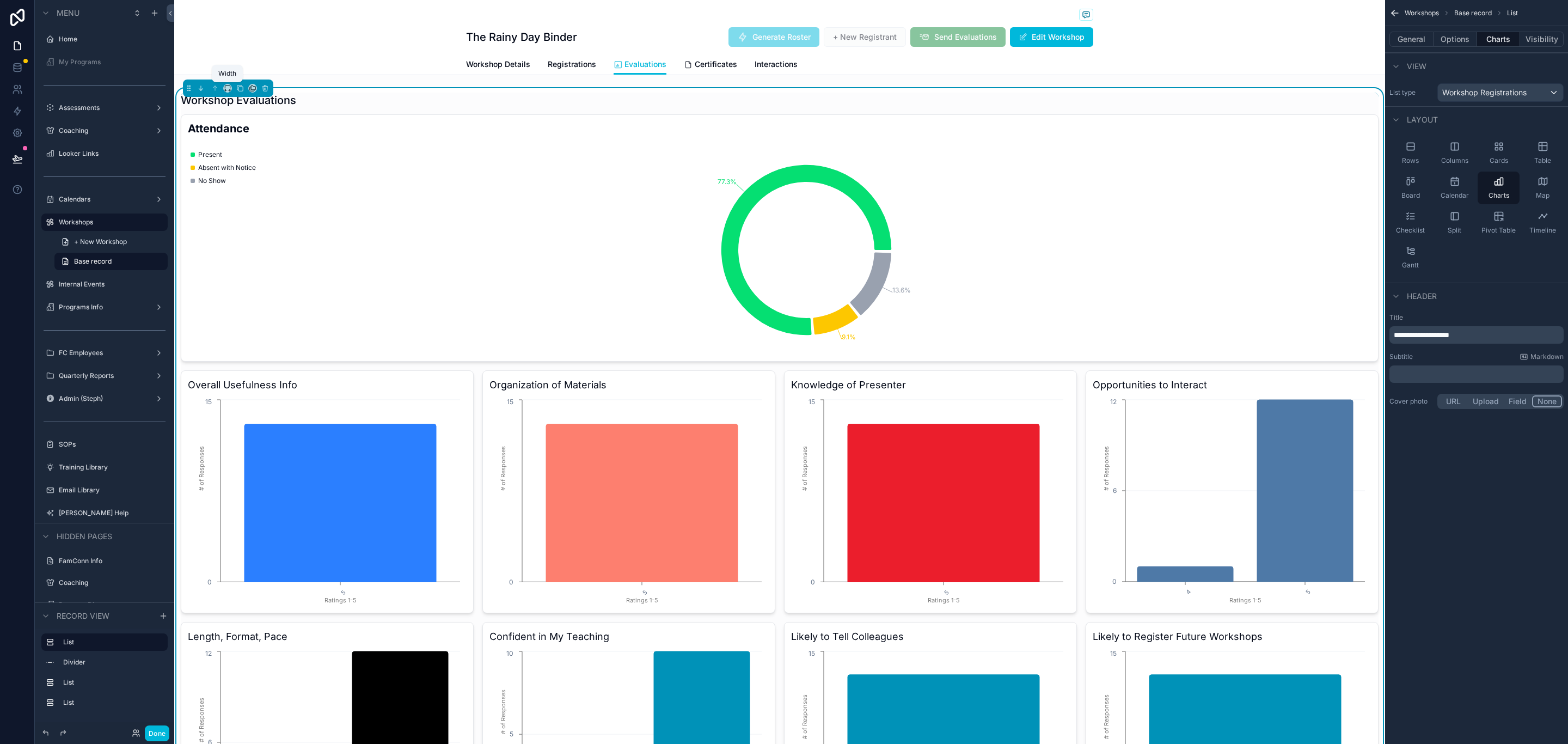
click at [225, 88] on icon "scrollable content" at bounding box center [228, 88] width 8 height 8
click at [250, 223] on span "Large" at bounding box center [243, 225] width 21 height 13
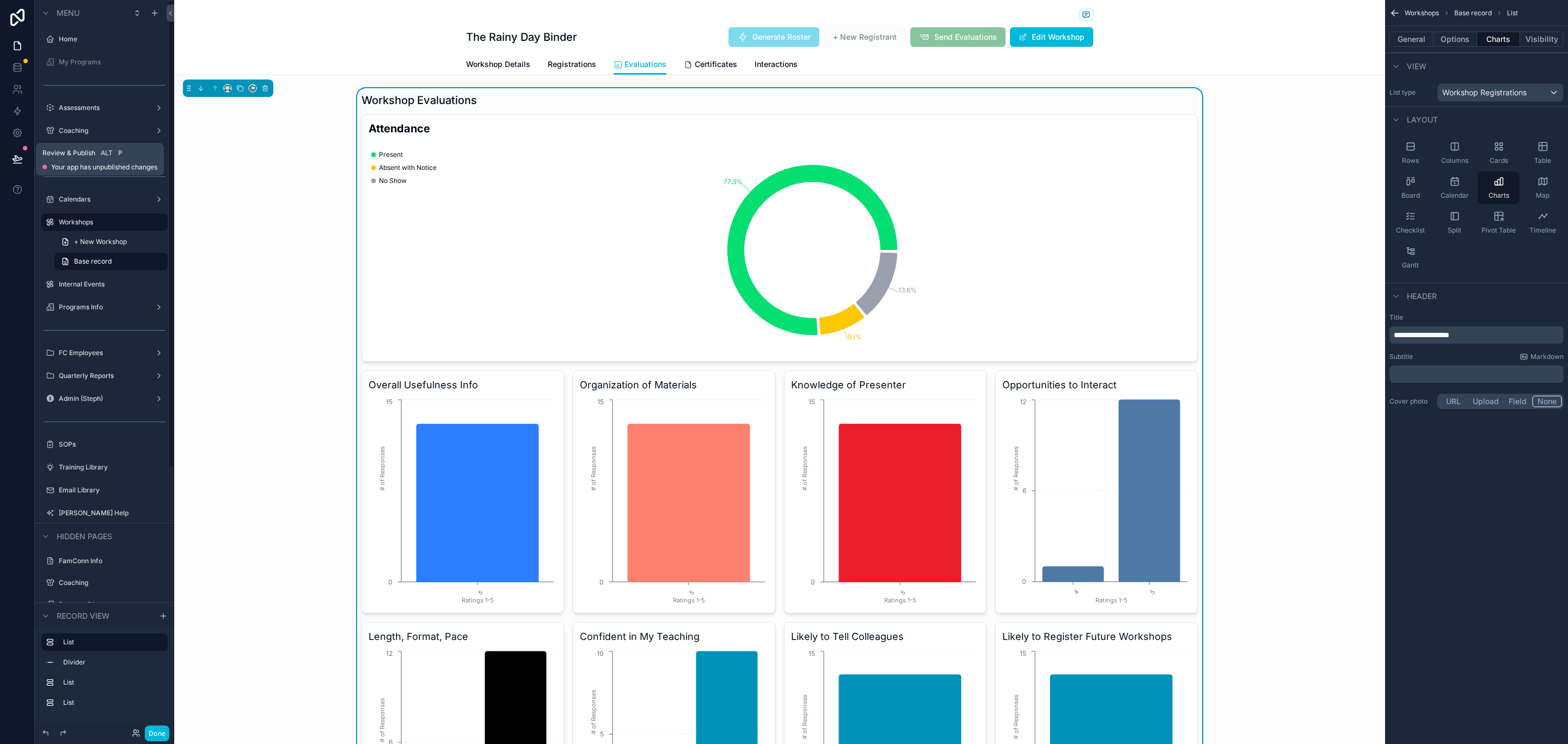
click at [18, 159] on icon at bounding box center [18, 159] width 11 height 11
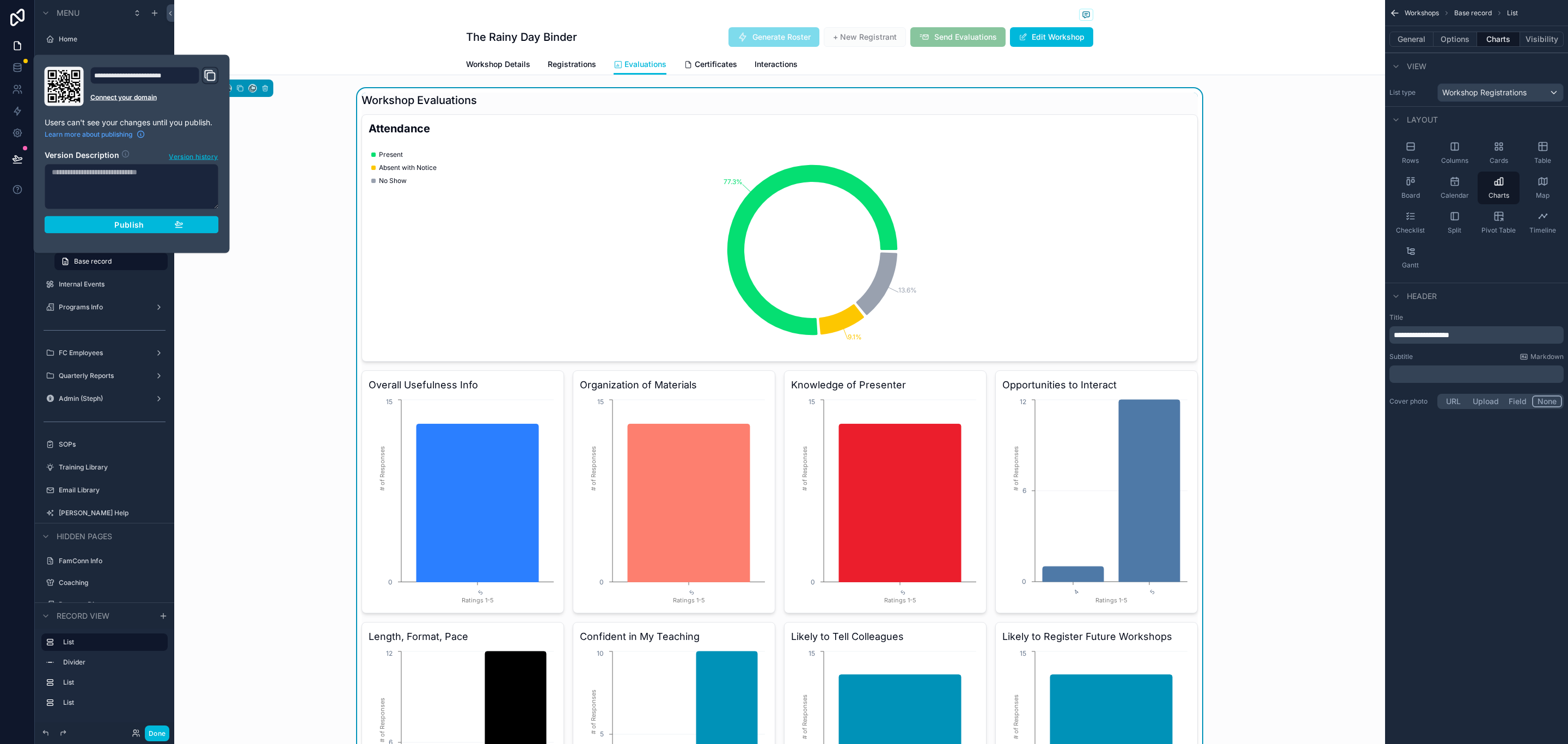
click at [151, 224] on div "Publish" at bounding box center [131, 225] width 103 height 10
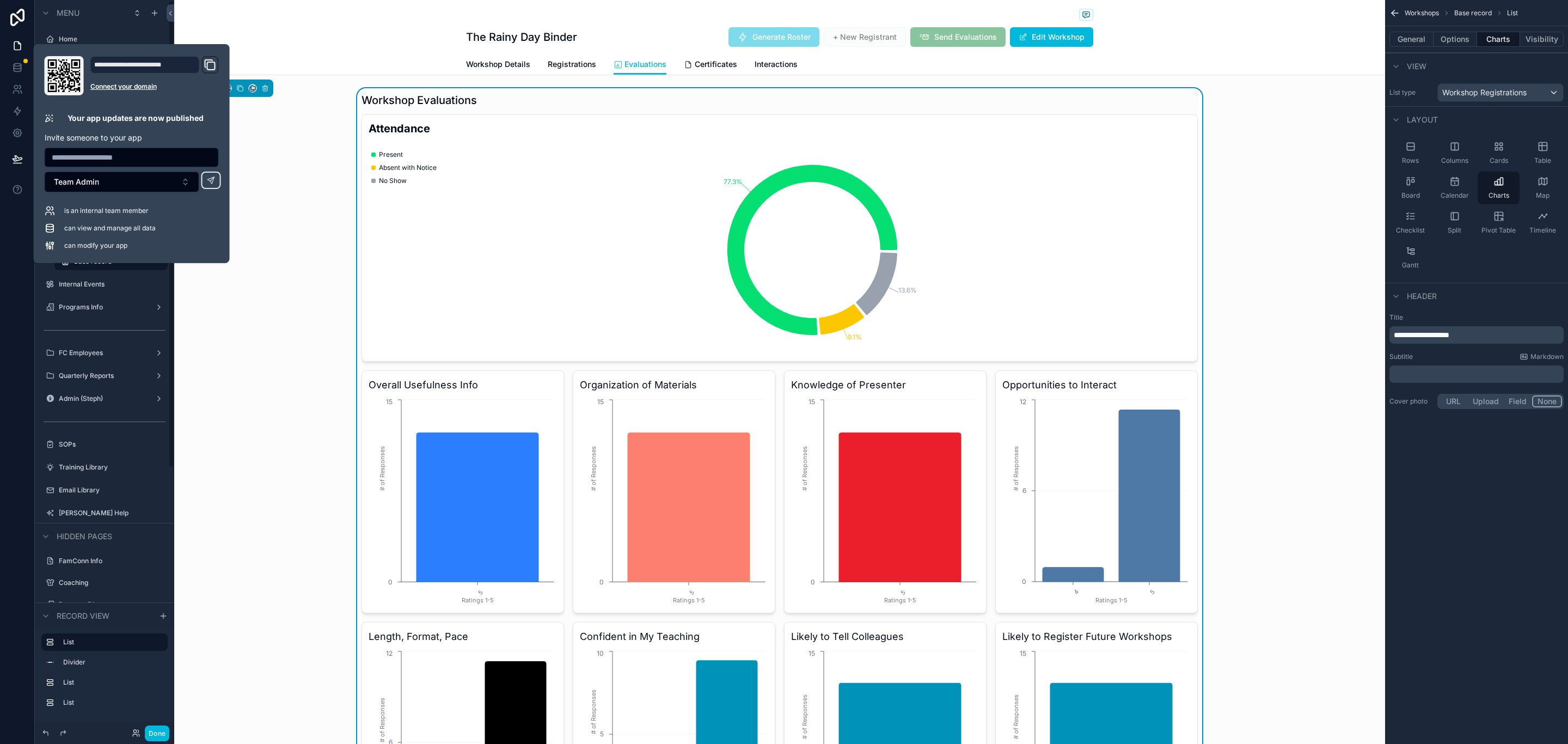
click at [158, 732] on button "Done" at bounding box center [157, 733] width 24 height 16
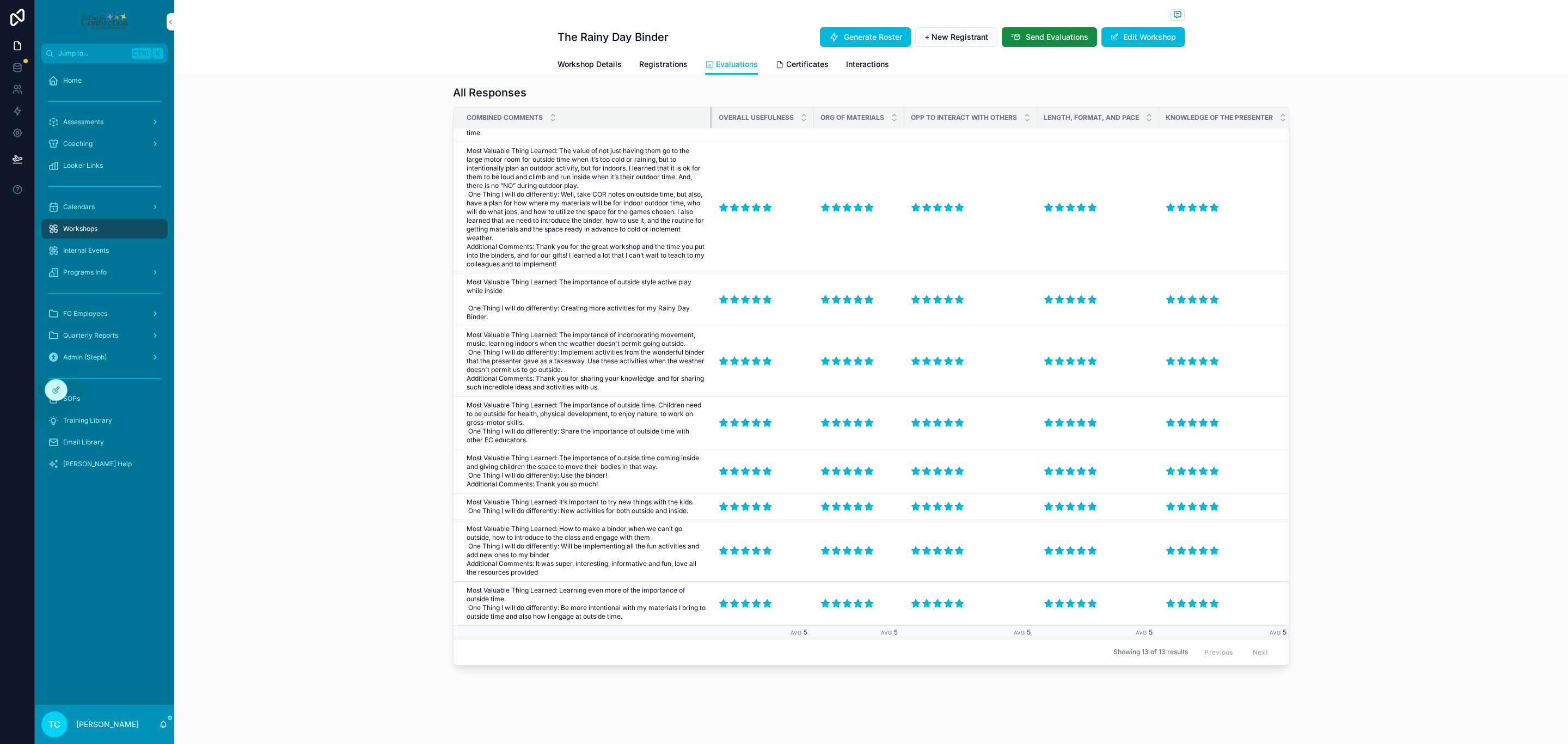
scroll to position [266, 0]
drag, startPoint x: 556, startPoint y: 115, endPoint x: 724, endPoint y: 138, distance: 169.6
click at [724, 138] on table "Combined Comments Overall Usefulness Org of Materials Opp to Interact with Othe…" at bounding box center [1012, 252] width 1117 height 774
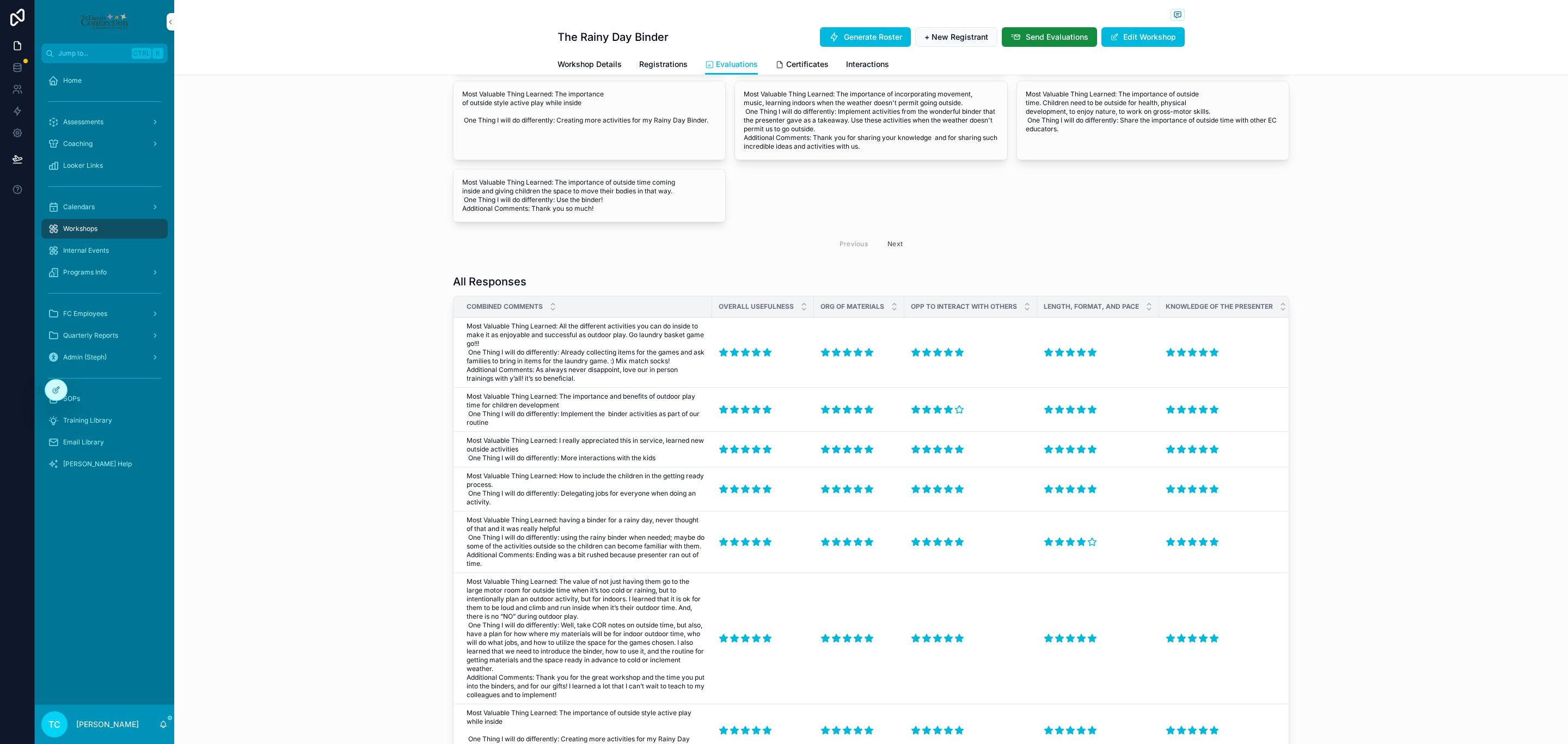
scroll to position [1199, 0]
